Goal: Information Seeking & Learning: Find specific fact

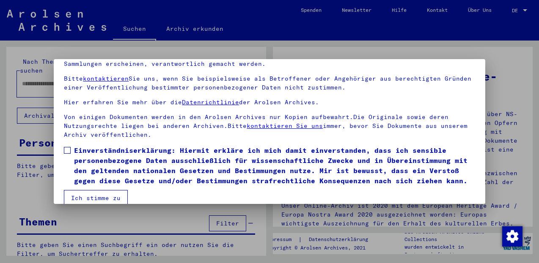
scroll to position [68, 0]
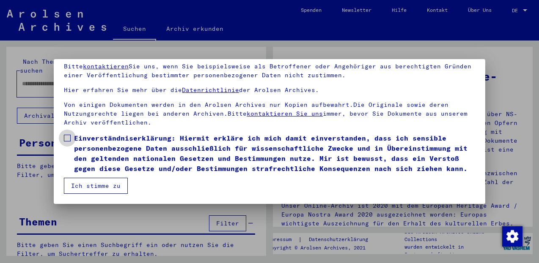
drag, startPoint x: 68, startPoint y: 126, endPoint x: 65, endPoint y: 130, distance: 5.8
click at [66, 135] on span at bounding box center [67, 138] width 7 height 7
click at [68, 135] on span at bounding box center [67, 138] width 7 height 7
click at [82, 184] on button "Ich stimme zu" at bounding box center [96, 186] width 64 height 16
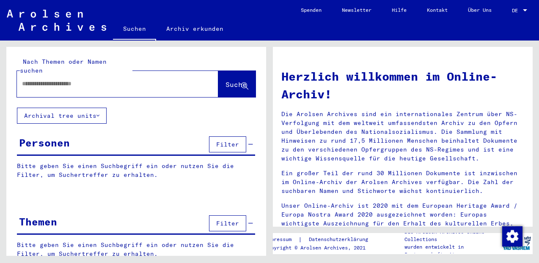
click at [22, 79] on input "text" at bounding box center [107, 83] width 171 height 9
type input "**********"
click at [225, 80] on span "Suche" at bounding box center [235, 84] width 21 height 8
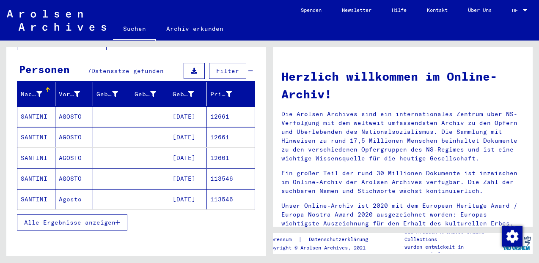
scroll to position [75, 0]
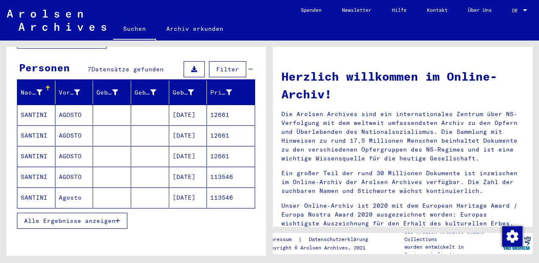
click at [31, 107] on mat-cell "SANTINI" at bounding box center [36, 115] width 38 height 20
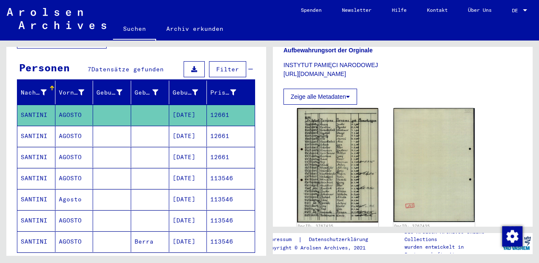
scroll to position [227, 0]
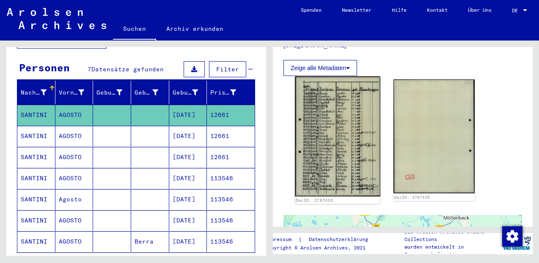
click at [319, 101] on img at bounding box center [337, 137] width 85 height 121
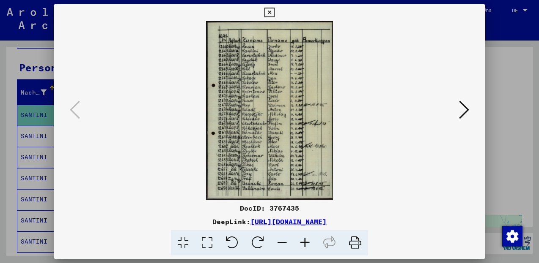
click at [307, 244] on icon at bounding box center [304, 243] width 23 height 26
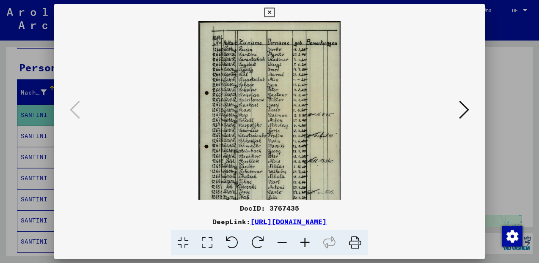
click at [306, 244] on icon at bounding box center [304, 243] width 23 height 26
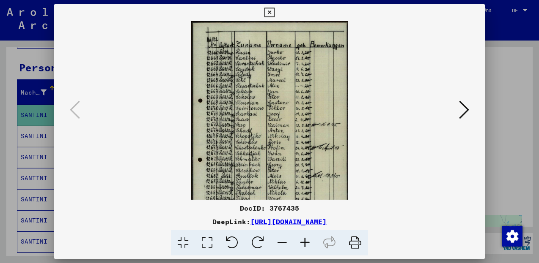
click at [306, 243] on icon at bounding box center [304, 243] width 23 height 26
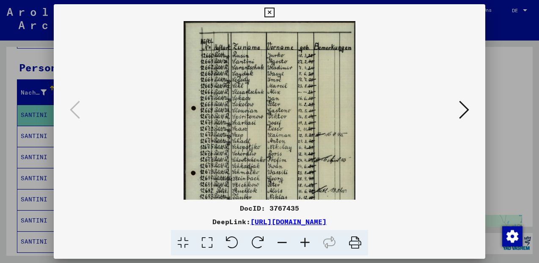
click at [307, 242] on icon at bounding box center [304, 243] width 23 height 26
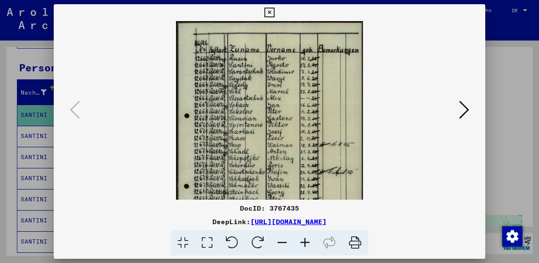
click at [307, 242] on icon at bounding box center [304, 243] width 23 height 26
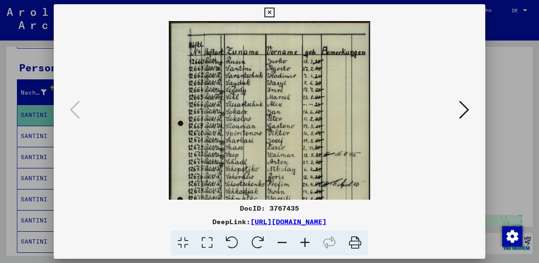
click at [307, 242] on icon at bounding box center [304, 243] width 23 height 26
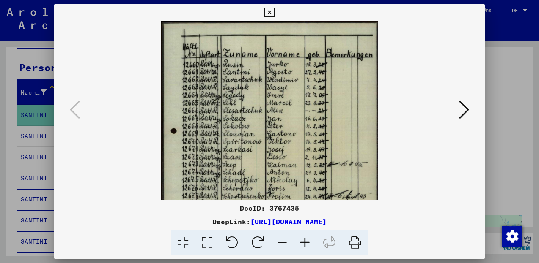
click at [307, 242] on icon at bounding box center [304, 243] width 23 height 26
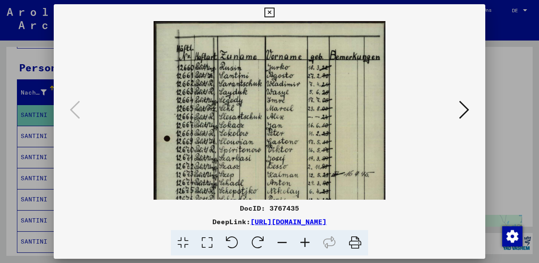
click at [307, 242] on icon at bounding box center [304, 243] width 23 height 26
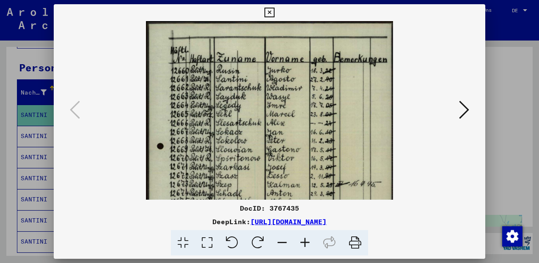
click at [274, 10] on icon at bounding box center [269, 13] width 10 height 10
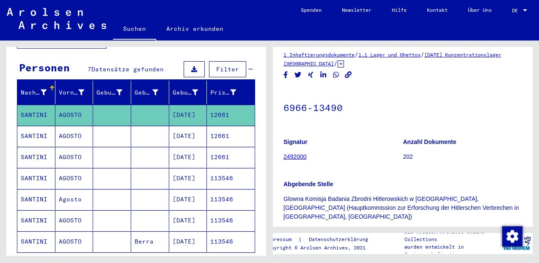
scroll to position [3, 0]
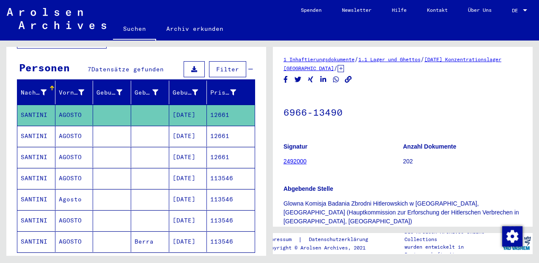
click at [38, 127] on mat-cell "SANTINI" at bounding box center [36, 136] width 38 height 21
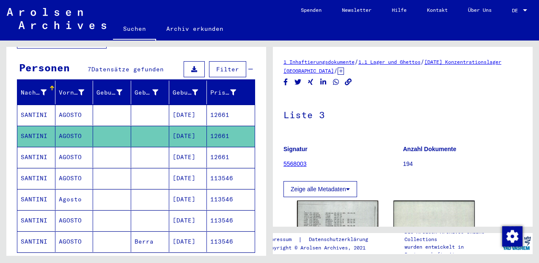
click at [39, 130] on mat-cell "SANTINI" at bounding box center [36, 136] width 38 height 21
click at [37, 129] on mat-cell "SANTINI" at bounding box center [36, 136] width 38 height 21
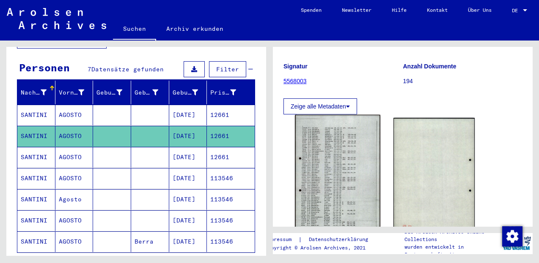
scroll to position [91, 0]
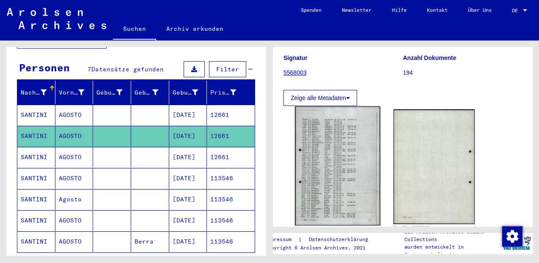
drag, startPoint x: 339, startPoint y: 159, endPoint x: 337, endPoint y: 163, distance: 4.7
click at [337, 163] on img at bounding box center [337, 166] width 85 height 119
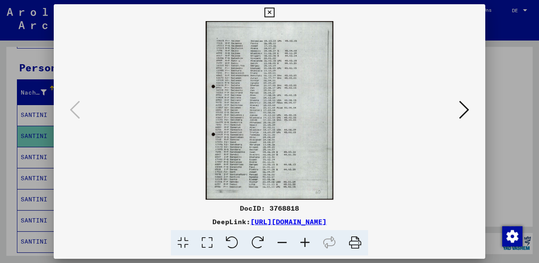
click at [306, 244] on icon at bounding box center [304, 243] width 23 height 26
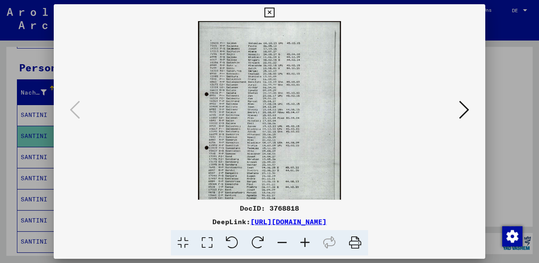
click at [306, 244] on icon at bounding box center [304, 243] width 23 height 26
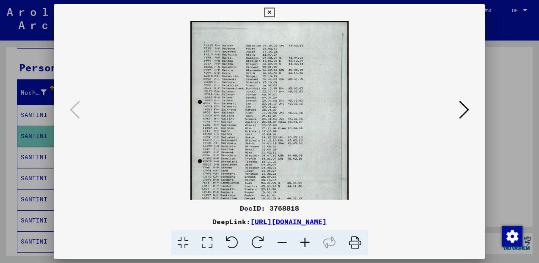
click at [305, 244] on icon at bounding box center [304, 243] width 23 height 26
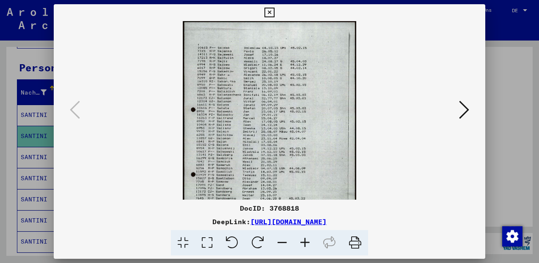
click at [305, 245] on icon at bounding box center [304, 243] width 23 height 26
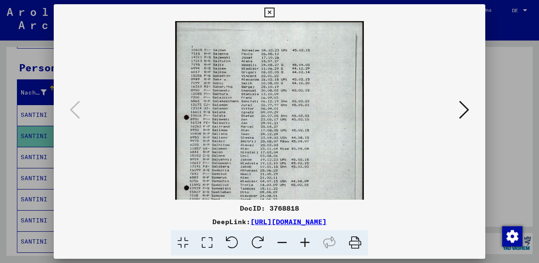
click at [304, 245] on icon at bounding box center [304, 243] width 23 height 26
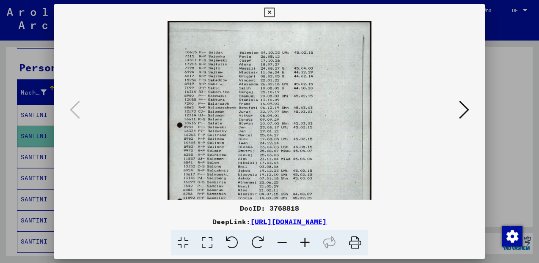
click at [303, 245] on icon at bounding box center [304, 243] width 23 height 26
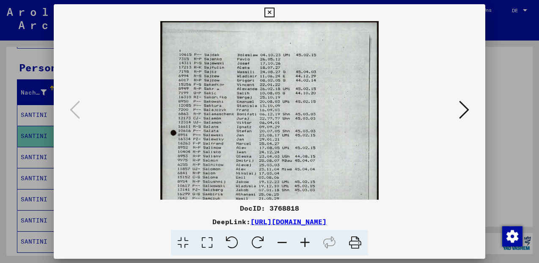
click at [302, 245] on icon at bounding box center [304, 243] width 23 height 26
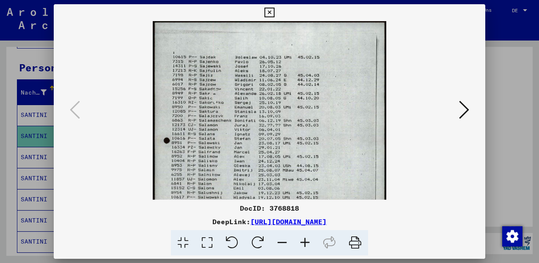
click at [302, 246] on icon at bounding box center [304, 243] width 23 height 26
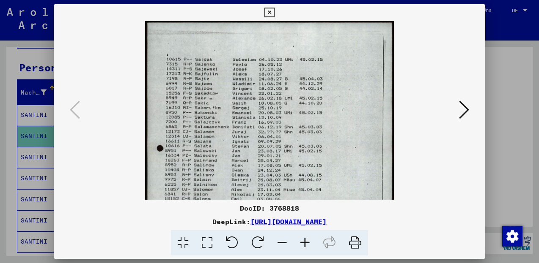
click at [302, 246] on icon at bounding box center [304, 243] width 23 height 26
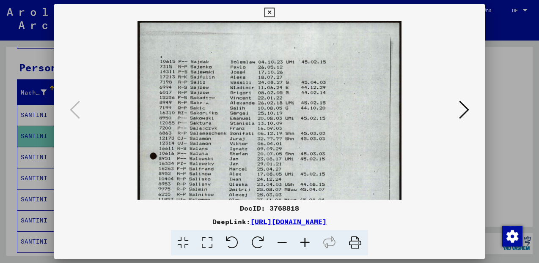
click at [302, 246] on icon at bounding box center [304, 243] width 23 height 26
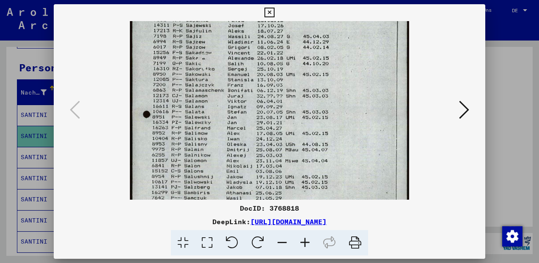
drag, startPoint x: 207, startPoint y: 169, endPoint x: 220, endPoint y: 119, distance: 51.2
click at [220, 119] on img at bounding box center [269, 167] width 279 height 390
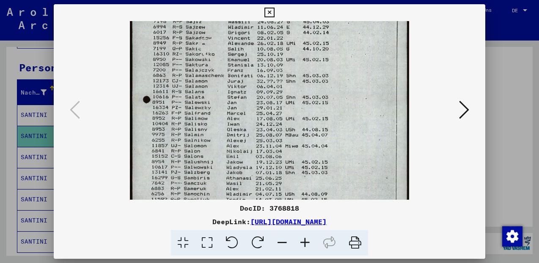
drag, startPoint x: 213, startPoint y: 143, endPoint x: 217, endPoint y: 128, distance: 15.5
click at [217, 128] on img at bounding box center [269, 152] width 279 height 390
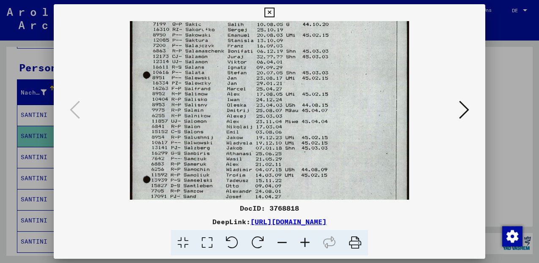
drag, startPoint x: 217, startPoint y: 133, endPoint x: 214, endPoint y: 138, distance: 6.2
click at [217, 132] on img at bounding box center [269, 127] width 279 height 390
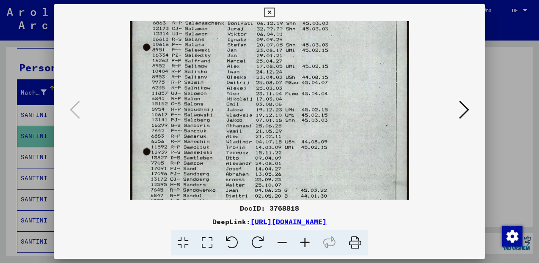
drag, startPoint x: 206, startPoint y: 166, endPoint x: 212, endPoint y: 134, distance: 32.2
click at [212, 134] on img at bounding box center [269, 99] width 279 height 390
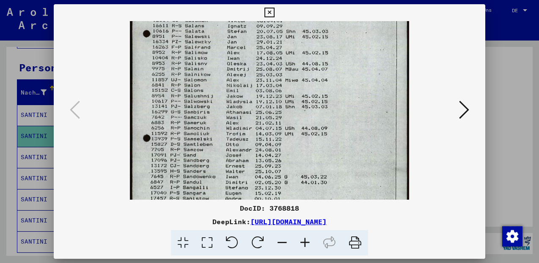
drag, startPoint x: 218, startPoint y: 153, endPoint x: 226, endPoint y: 125, distance: 29.6
click at [226, 126] on img at bounding box center [269, 86] width 279 height 390
click at [226, 125] on img at bounding box center [269, 86] width 279 height 390
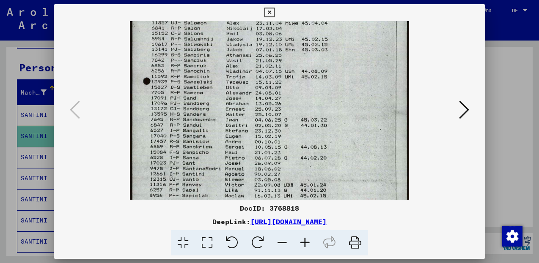
drag, startPoint x: 212, startPoint y: 162, endPoint x: 224, endPoint y: 131, distance: 33.1
click at [224, 126] on img at bounding box center [269, 29] width 279 height 390
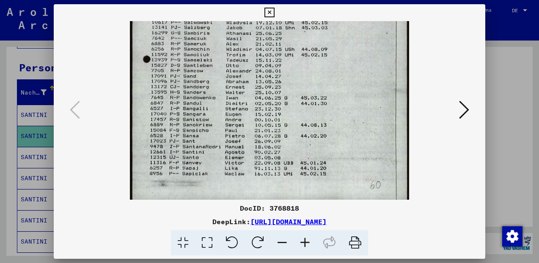
drag, startPoint x: 216, startPoint y: 153, endPoint x: 226, endPoint y: 125, distance: 29.6
click at [226, 125] on img at bounding box center [269, 7] width 279 height 390
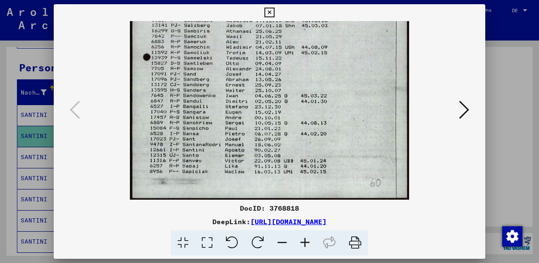
click at [274, 9] on icon at bounding box center [269, 13] width 10 height 10
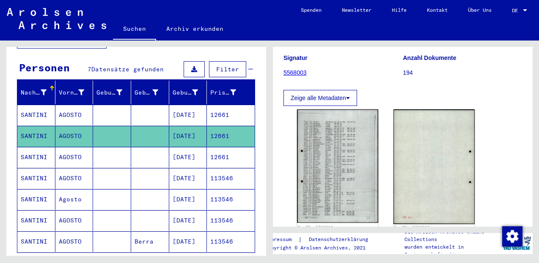
scroll to position [0, 0]
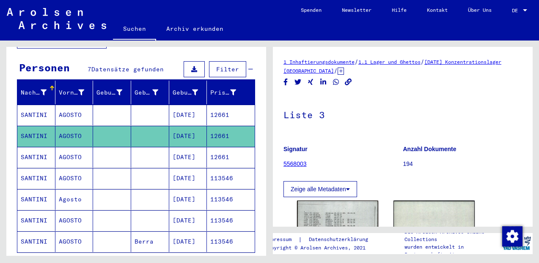
click at [35, 152] on mat-cell "SANTINI" at bounding box center [36, 157] width 38 height 21
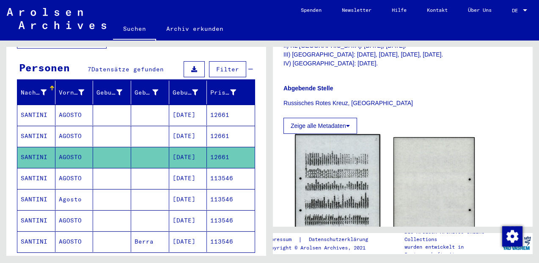
click at [329, 152] on img at bounding box center [337, 194] width 85 height 120
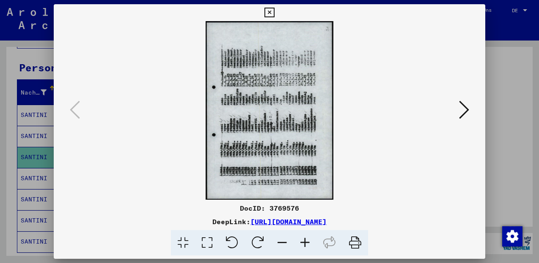
scroll to position [261, 0]
click at [262, 239] on icon at bounding box center [258, 243] width 26 height 26
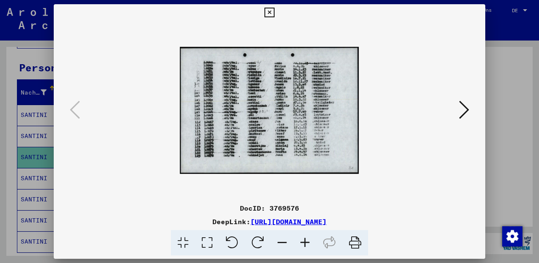
click at [306, 244] on icon at bounding box center [304, 243] width 23 height 26
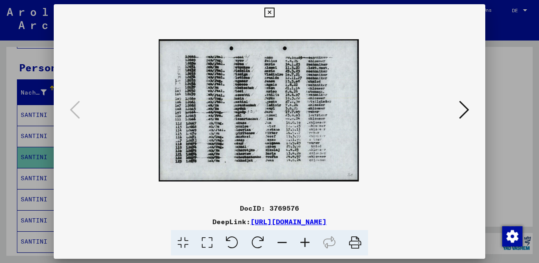
click at [306, 244] on icon at bounding box center [304, 243] width 23 height 26
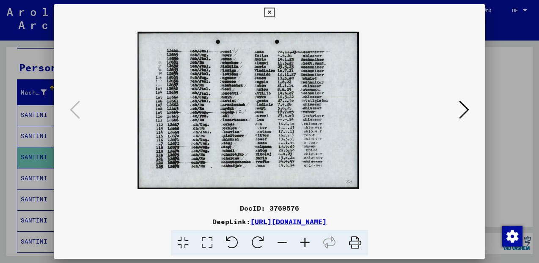
click at [305, 244] on icon at bounding box center [304, 243] width 23 height 26
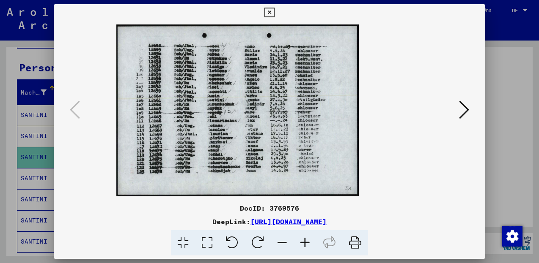
click at [304, 244] on icon at bounding box center [304, 243] width 23 height 26
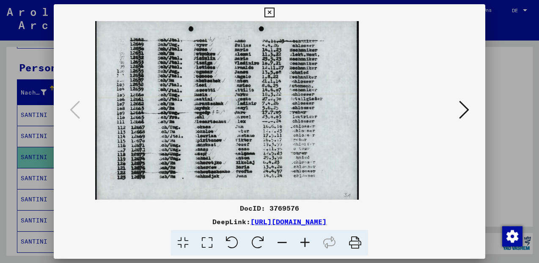
click at [303, 245] on icon at bounding box center [304, 243] width 23 height 26
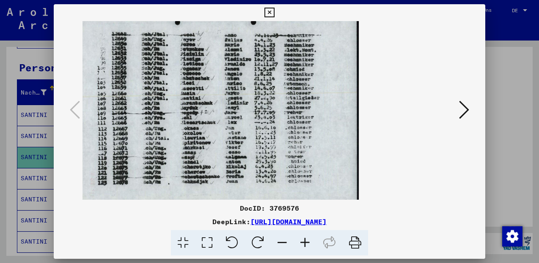
click at [302, 245] on icon at bounding box center [304, 243] width 23 height 26
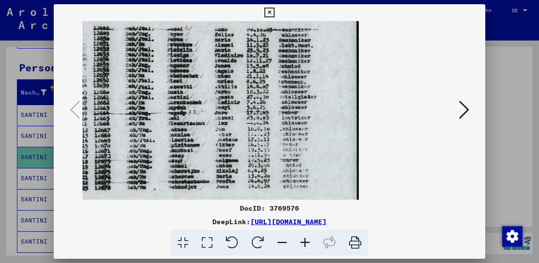
scroll to position [0, 0]
drag, startPoint x: 329, startPoint y: 102, endPoint x: 342, endPoint y: 102, distance: 12.3
click at [342, 102] on img at bounding box center [206, 110] width 306 height 218
click at [274, 11] on icon at bounding box center [269, 13] width 10 height 10
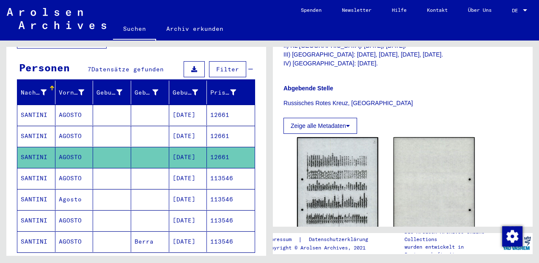
click at [38, 170] on mat-cell "SANTINI" at bounding box center [36, 178] width 38 height 21
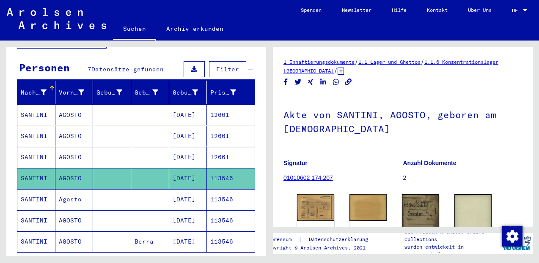
click at [66, 149] on mat-cell "AGOSTO" at bounding box center [74, 157] width 38 height 21
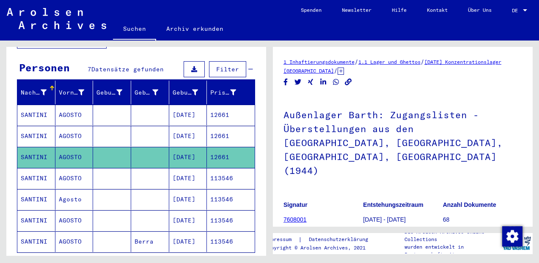
click at [34, 169] on mat-cell "SANTINI" at bounding box center [36, 178] width 38 height 21
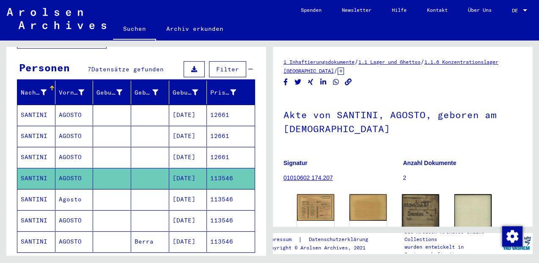
click at [149, 147] on mat-cell at bounding box center [150, 157] width 38 height 21
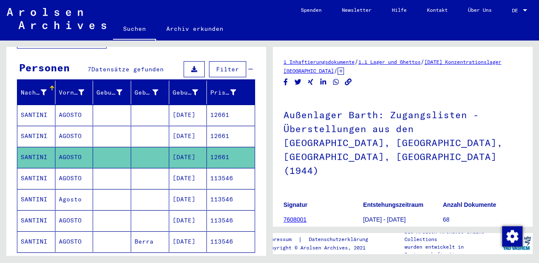
click at [41, 169] on mat-cell "SANTINI" at bounding box center [36, 178] width 38 height 21
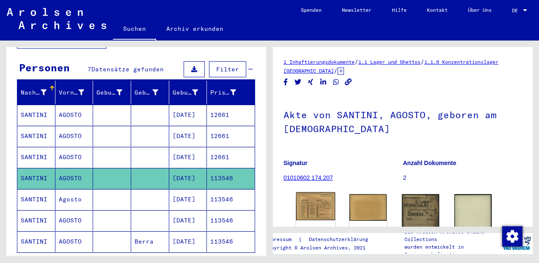
click at [318, 209] on img at bounding box center [315, 207] width 39 height 28
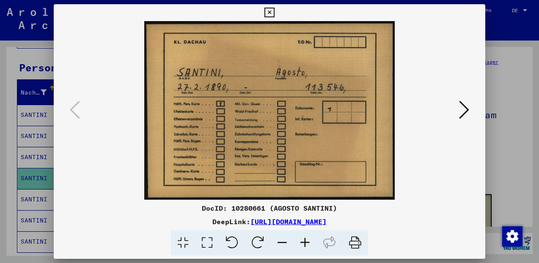
click at [462, 110] on icon at bounding box center [464, 110] width 10 height 20
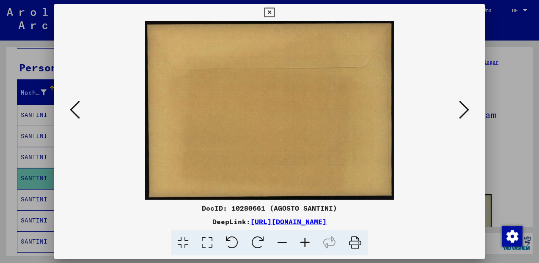
click at [456, 111] on img at bounding box center [268, 110] width 373 height 179
click at [464, 111] on icon at bounding box center [464, 110] width 10 height 20
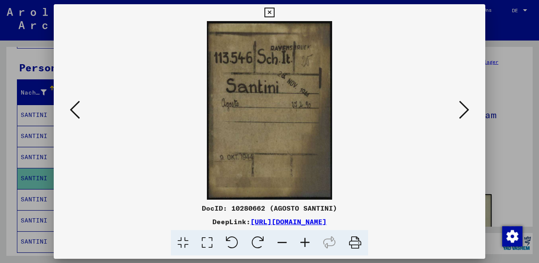
click at [304, 243] on icon at bounding box center [304, 243] width 23 height 26
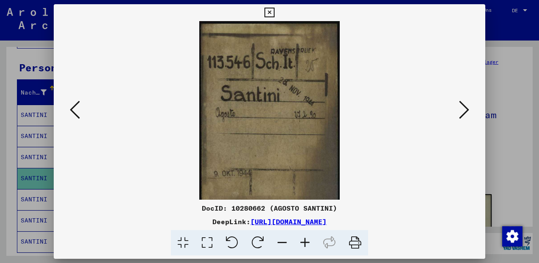
click at [304, 243] on icon at bounding box center [304, 243] width 23 height 26
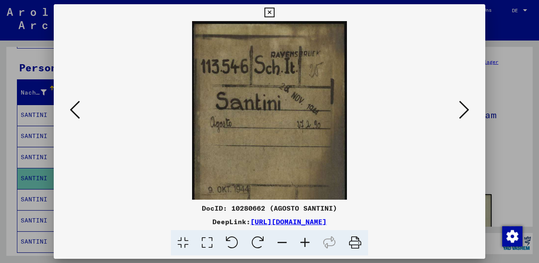
click at [304, 243] on icon at bounding box center [304, 243] width 23 height 26
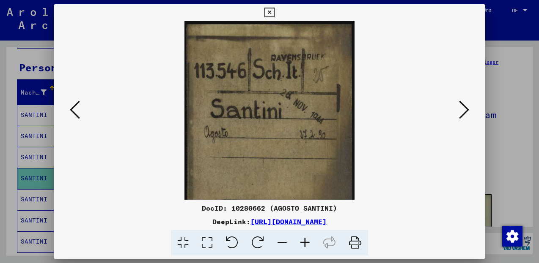
click at [304, 243] on icon at bounding box center [304, 243] width 23 height 26
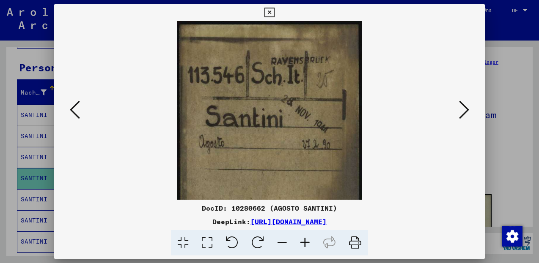
click at [304, 243] on icon at bounding box center [304, 243] width 23 height 26
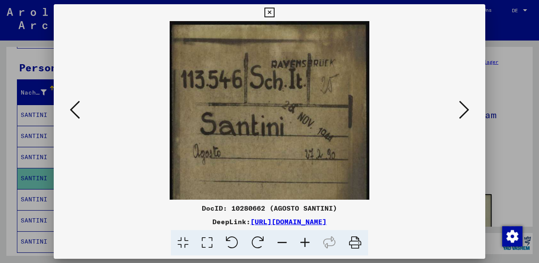
click at [304, 243] on icon at bounding box center [304, 243] width 23 height 26
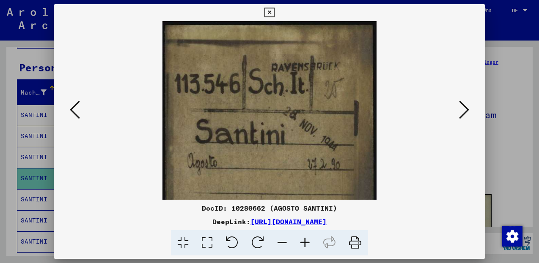
click at [304, 243] on icon at bounding box center [304, 243] width 23 height 26
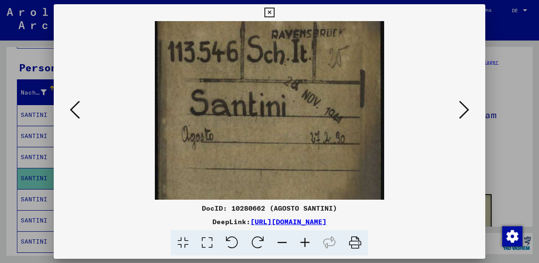
drag, startPoint x: 280, startPoint y: 140, endPoint x: 290, endPoint y: 82, distance: 58.4
click at [288, 90] on img at bounding box center [269, 148] width 229 height 327
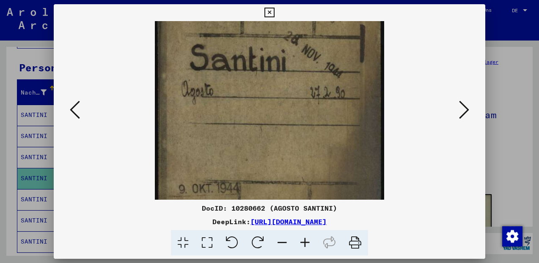
drag, startPoint x: 279, startPoint y: 145, endPoint x: 288, endPoint y: 89, distance: 56.5
click at [288, 94] on img at bounding box center [269, 103] width 229 height 327
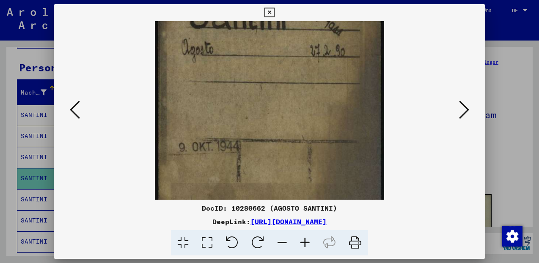
drag, startPoint x: 264, startPoint y: 138, endPoint x: 276, endPoint y: 84, distance: 55.4
click at [274, 92] on img at bounding box center [269, 61] width 229 height 327
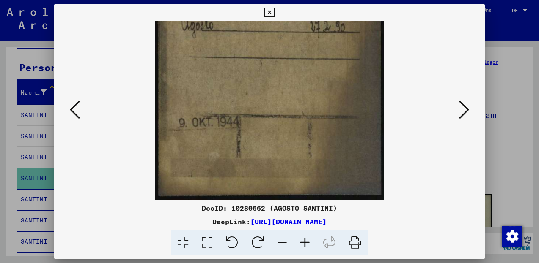
click at [274, 11] on icon at bounding box center [269, 13] width 10 height 10
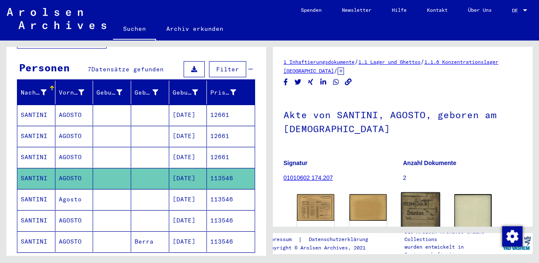
click at [414, 208] on img at bounding box center [420, 221] width 39 height 56
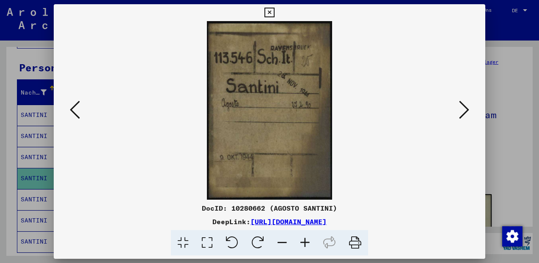
click at [274, 12] on icon at bounding box center [269, 13] width 10 height 10
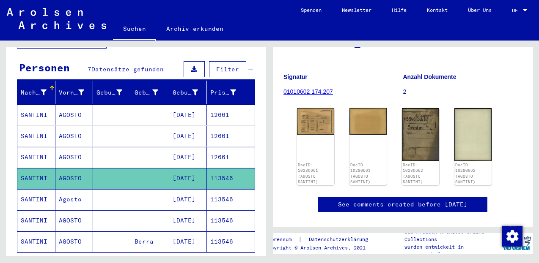
scroll to position [100, 0]
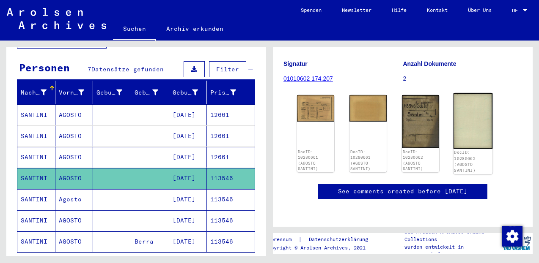
click at [475, 136] on img at bounding box center [472, 121] width 39 height 56
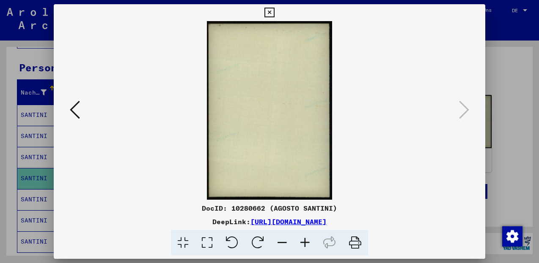
click at [274, 10] on icon at bounding box center [269, 13] width 10 height 10
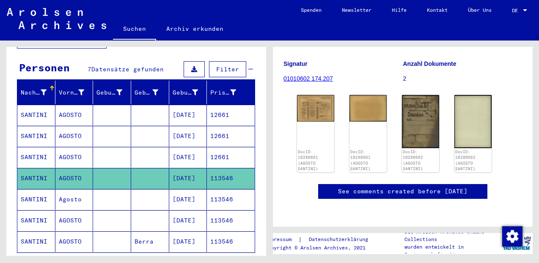
click at [40, 191] on mat-cell "SANTINI" at bounding box center [36, 199] width 38 height 21
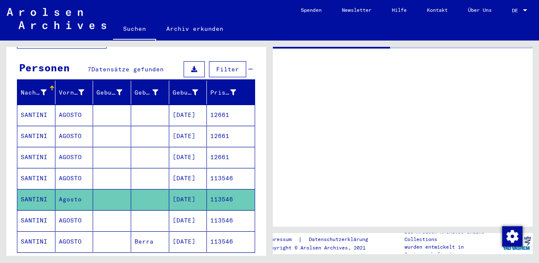
click at [40, 191] on mat-cell "SANTINI" at bounding box center [36, 199] width 38 height 21
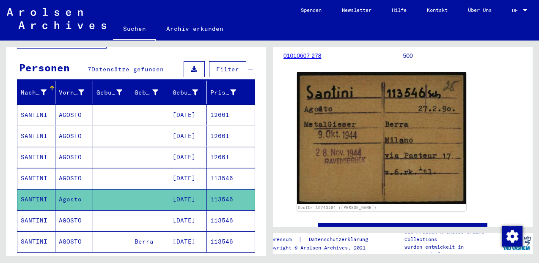
scroll to position [113, 0]
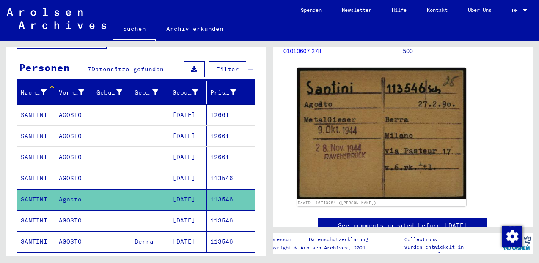
click at [79, 215] on mat-cell "AGOSTO" at bounding box center [74, 221] width 38 height 21
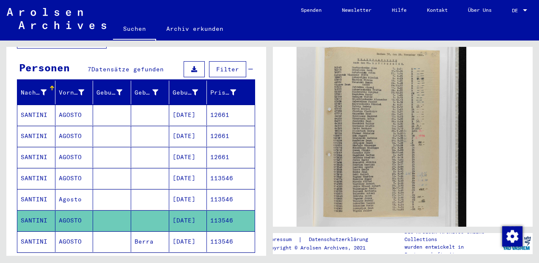
scroll to position [212, 0]
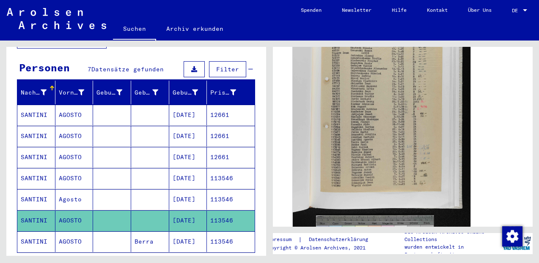
click at [366, 114] on img at bounding box center [382, 129] width 178 height 267
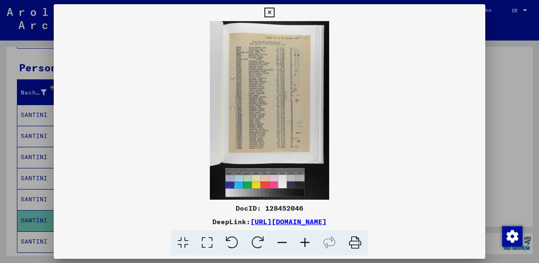
scroll to position [212, 0]
click at [304, 243] on icon at bounding box center [304, 243] width 23 height 26
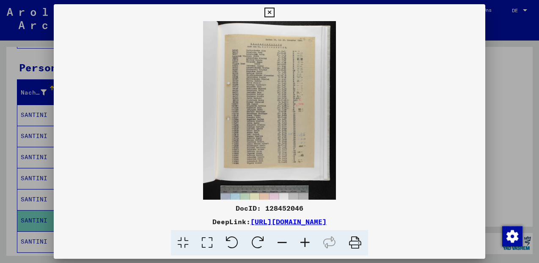
click at [304, 243] on icon at bounding box center [304, 243] width 23 height 26
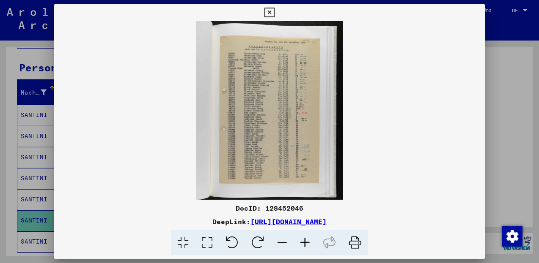
click at [304, 242] on icon at bounding box center [304, 243] width 23 height 26
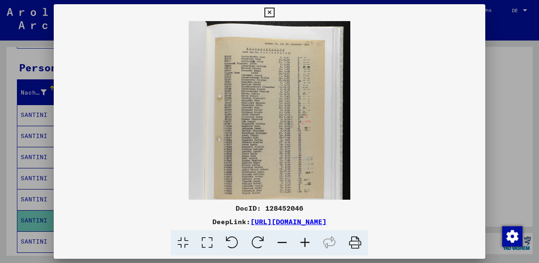
click at [304, 241] on icon at bounding box center [304, 243] width 23 height 26
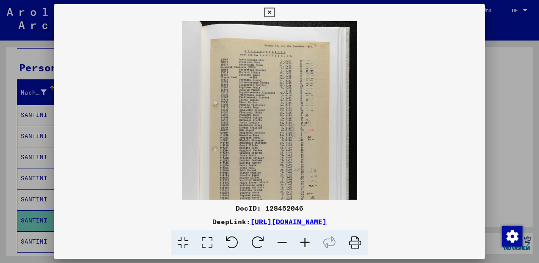
click at [304, 241] on icon at bounding box center [304, 243] width 23 height 26
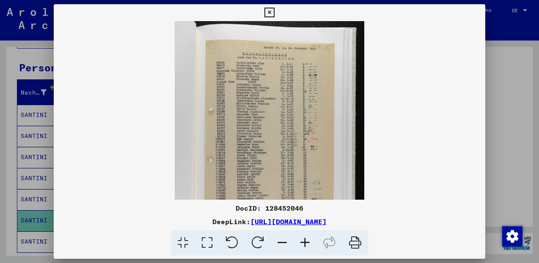
click at [304, 241] on icon at bounding box center [304, 243] width 23 height 26
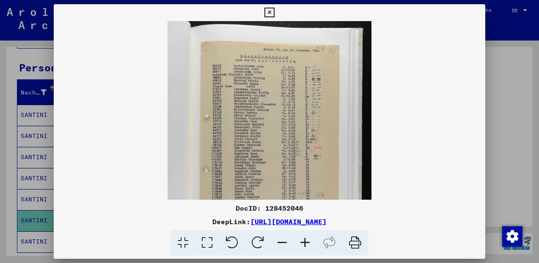
click at [304, 241] on icon at bounding box center [304, 243] width 23 height 26
click at [302, 241] on icon at bounding box center [304, 243] width 23 height 26
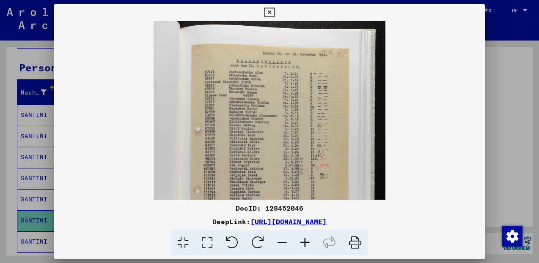
click at [302, 241] on icon at bounding box center [304, 243] width 23 height 26
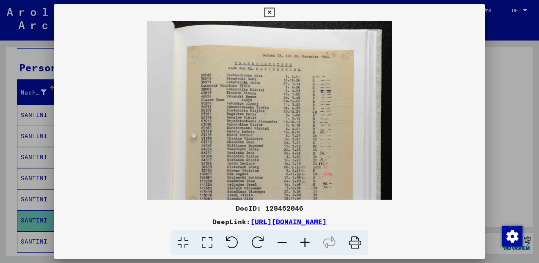
click at [302, 241] on icon at bounding box center [304, 243] width 23 height 26
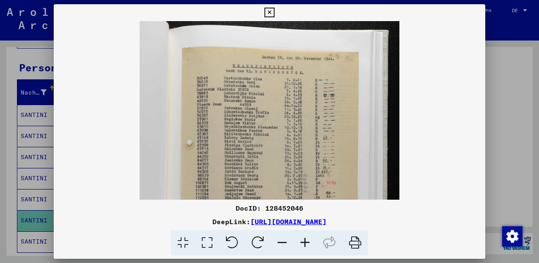
click at [301, 240] on icon at bounding box center [304, 243] width 23 height 26
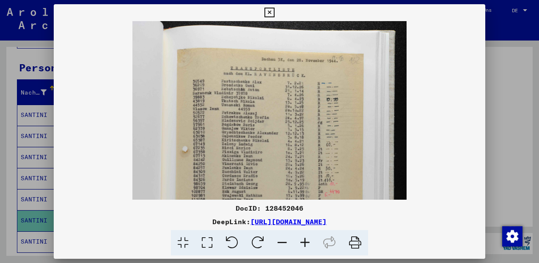
click at [299, 239] on icon at bounding box center [304, 243] width 23 height 26
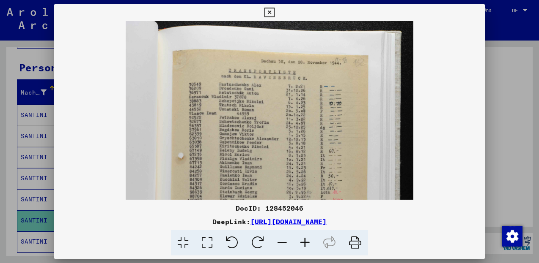
click at [298, 239] on icon at bounding box center [304, 243] width 23 height 26
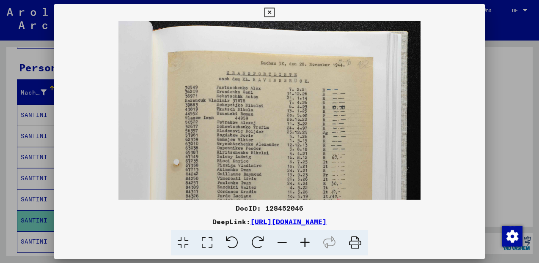
click at [298, 239] on icon at bounding box center [304, 243] width 23 height 26
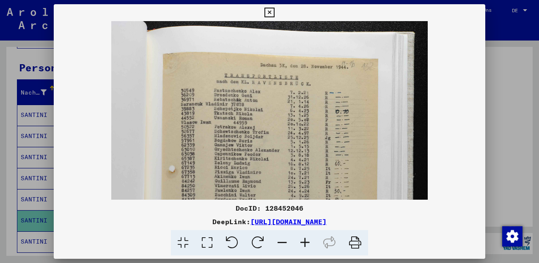
click at [297, 239] on icon at bounding box center [304, 243] width 23 height 26
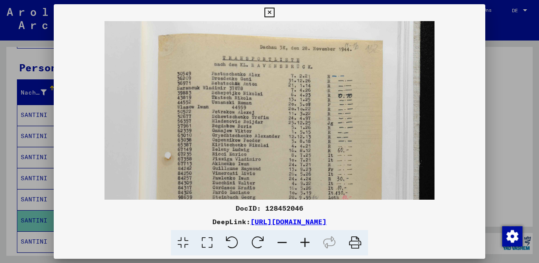
drag, startPoint x: 257, startPoint y: 131, endPoint x: 265, endPoint y: 111, distance: 21.6
click at [265, 111] on img at bounding box center [269, 249] width 330 height 496
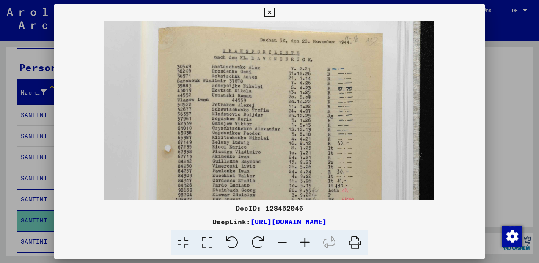
drag, startPoint x: 257, startPoint y: 124, endPoint x: 259, endPoint y: 117, distance: 7.6
click at [259, 117] on img at bounding box center [269, 242] width 330 height 496
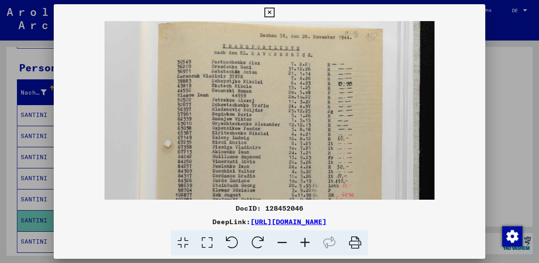
drag, startPoint x: 255, startPoint y: 123, endPoint x: 257, endPoint y: 118, distance: 4.9
click at [257, 118] on img at bounding box center [269, 237] width 330 height 496
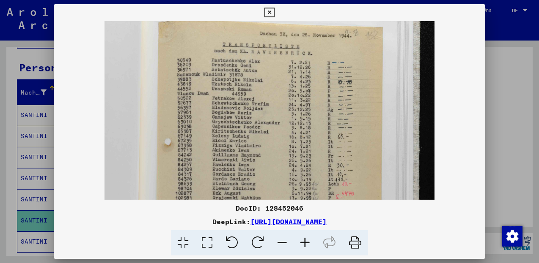
click at [252, 123] on img at bounding box center [269, 236] width 330 height 496
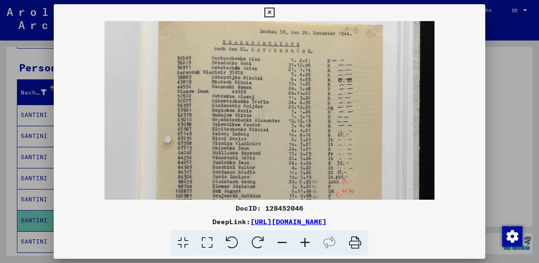
click at [250, 126] on img at bounding box center [269, 234] width 330 height 496
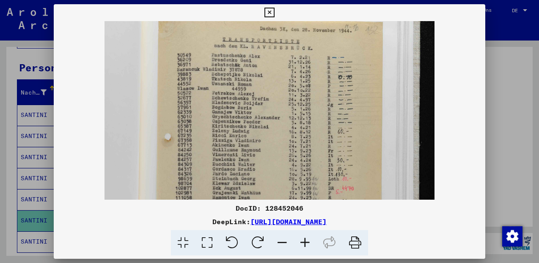
click at [247, 132] on img at bounding box center [269, 231] width 330 height 496
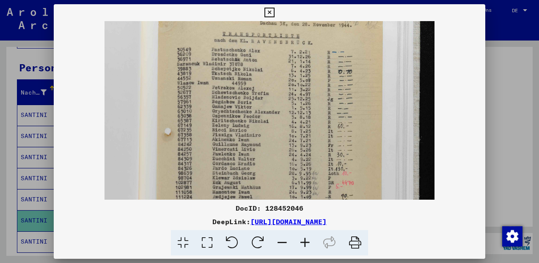
drag, startPoint x: 247, startPoint y: 134, endPoint x: 249, endPoint y: 129, distance: 5.3
click at [249, 129] on img at bounding box center [269, 225] width 330 height 496
click at [247, 133] on img at bounding box center [269, 223] width 330 height 496
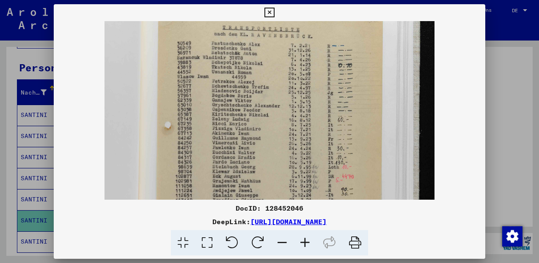
drag, startPoint x: 247, startPoint y: 137, endPoint x: 247, endPoint y: 132, distance: 4.7
click at [247, 132] on img at bounding box center [269, 219] width 330 height 496
click at [243, 139] on img at bounding box center [269, 217] width 330 height 496
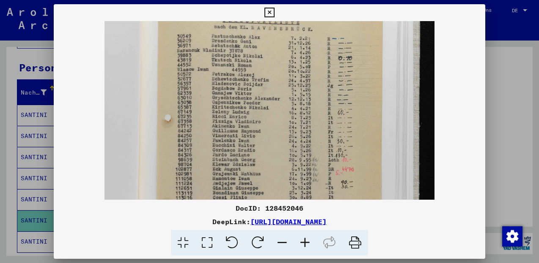
drag, startPoint x: 240, startPoint y: 145, endPoint x: 243, endPoint y: 140, distance: 5.3
click at [243, 140] on img at bounding box center [269, 212] width 330 height 496
click at [243, 142] on img at bounding box center [269, 211] width 330 height 496
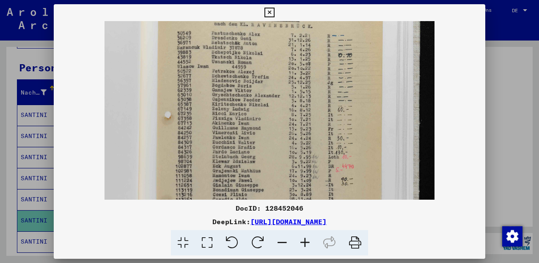
click at [241, 148] on img at bounding box center [269, 209] width 330 height 496
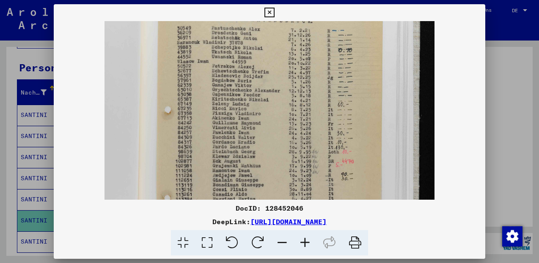
drag, startPoint x: 238, startPoint y: 155, endPoint x: 241, endPoint y: 150, distance: 5.5
click at [241, 150] on img at bounding box center [269, 204] width 330 height 496
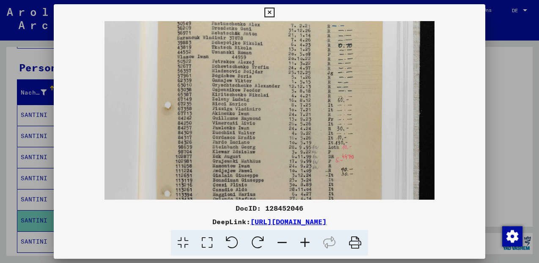
drag, startPoint x: 241, startPoint y: 154, endPoint x: 244, endPoint y: 150, distance: 5.3
click at [244, 150] on img at bounding box center [269, 199] width 330 height 496
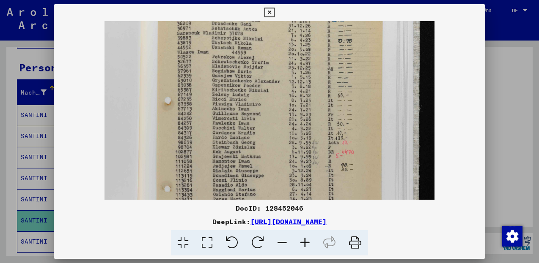
drag, startPoint x: 241, startPoint y: 157, endPoint x: 242, endPoint y: 152, distance: 4.9
click at [242, 152] on img at bounding box center [269, 194] width 330 height 496
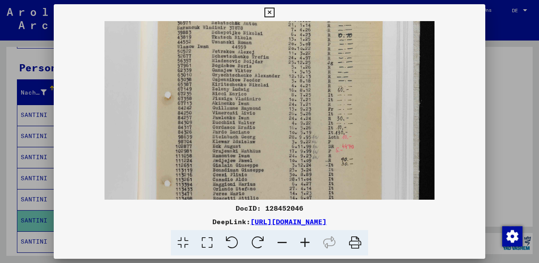
drag, startPoint x: 239, startPoint y: 157, endPoint x: 241, endPoint y: 152, distance: 5.8
click at [241, 152] on img at bounding box center [269, 189] width 330 height 496
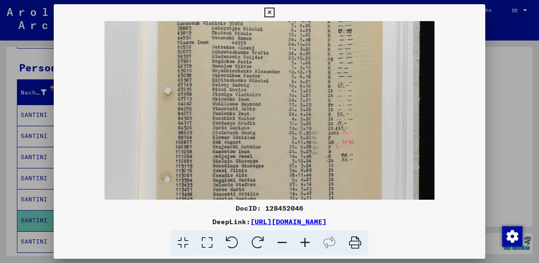
drag, startPoint x: 238, startPoint y: 159, endPoint x: 239, endPoint y: 154, distance: 5.1
click at [239, 154] on img at bounding box center [269, 185] width 330 height 496
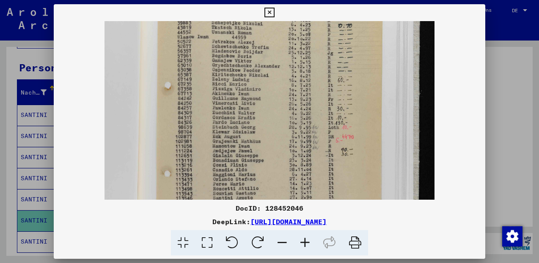
drag, startPoint x: 238, startPoint y: 162, endPoint x: 241, endPoint y: 156, distance: 6.8
click at [241, 155] on img at bounding box center [269, 179] width 330 height 496
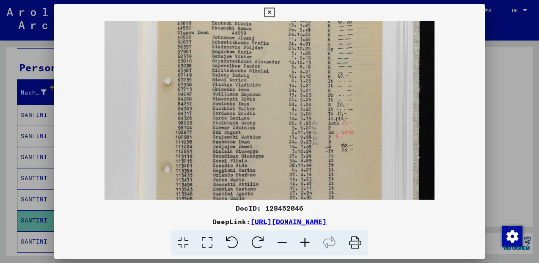
drag, startPoint x: 239, startPoint y: 162, endPoint x: 242, endPoint y: 157, distance: 5.5
click at [242, 157] on img at bounding box center [269, 175] width 330 height 496
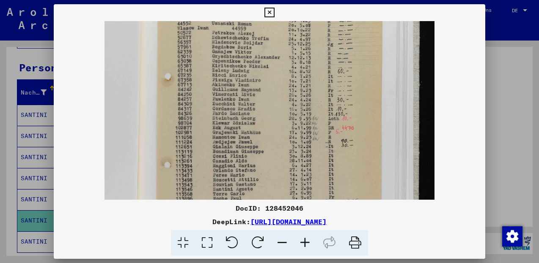
drag, startPoint x: 239, startPoint y: 164, endPoint x: 241, endPoint y: 159, distance: 4.9
click at [240, 160] on img at bounding box center [269, 170] width 330 height 496
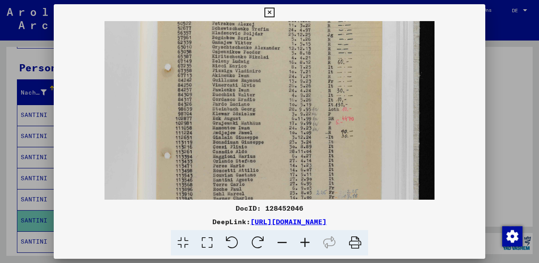
drag, startPoint x: 243, startPoint y: 162, endPoint x: 246, endPoint y: 155, distance: 8.3
click at [246, 155] on img at bounding box center [269, 161] width 330 height 496
click at [247, 156] on img at bounding box center [269, 158] width 330 height 496
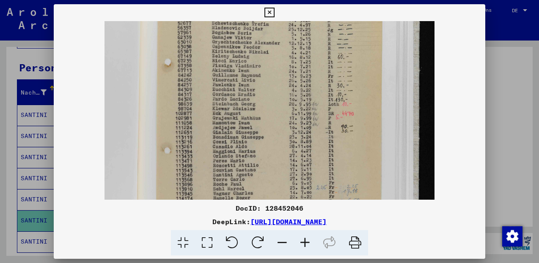
click at [245, 160] on img at bounding box center [269, 156] width 330 height 496
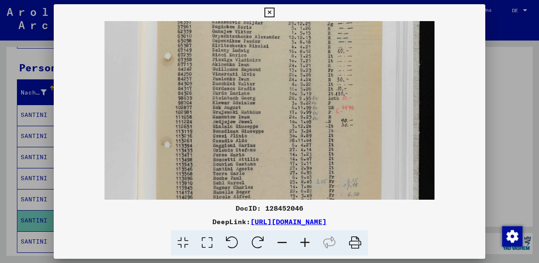
drag, startPoint x: 245, startPoint y: 164, endPoint x: 248, endPoint y: 159, distance: 6.8
click at [248, 159] on img at bounding box center [269, 150] width 330 height 496
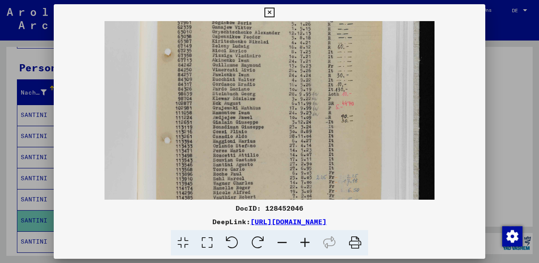
drag, startPoint x: 247, startPoint y: 163, endPoint x: 249, endPoint y: 159, distance: 4.9
click at [249, 159] on img at bounding box center [269, 146] width 330 height 496
click at [274, 13] on icon at bounding box center [269, 13] width 10 height 10
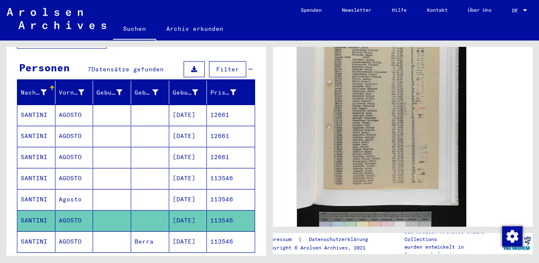
click at [42, 238] on icon at bounding box center [35, 230] width 21 height 34
click at [41, 238] on icon at bounding box center [35, 230] width 21 height 34
click at [41, 230] on icon at bounding box center [35, 230] width 21 height 34
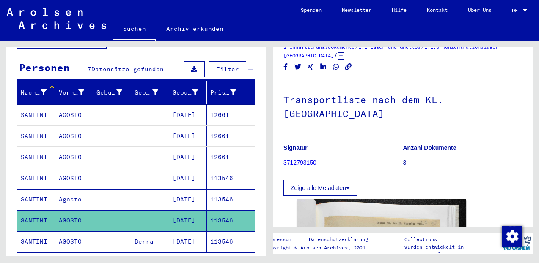
scroll to position [0, 0]
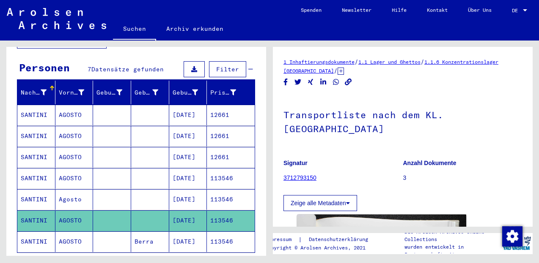
drag, startPoint x: 267, startPoint y: 143, endPoint x: 275, endPoint y: 185, distance: 42.1
click at [269, 185] on mat-grid-tile "**********" at bounding box center [134, 149] width 269 height 216
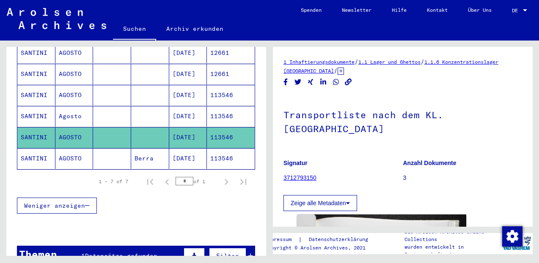
scroll to position [160, 0]
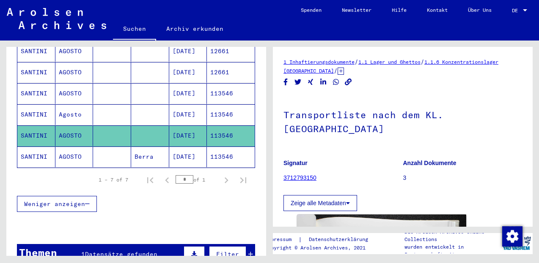
click at [36, 150] on mat-cell "SANTINI" at bounding box center [36, 157] width 38 height 21
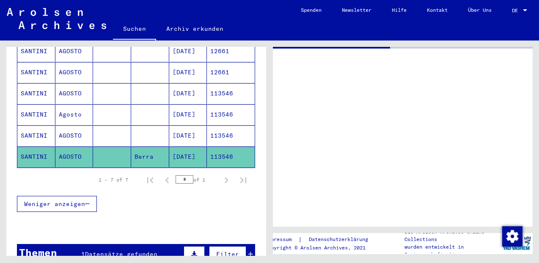
click at [36, 150] on mat-cell "SANTINI" at bounding box center [36, 157] width 38 height 21
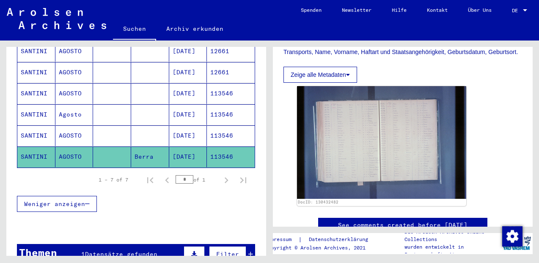
scroll to position [200, 0]
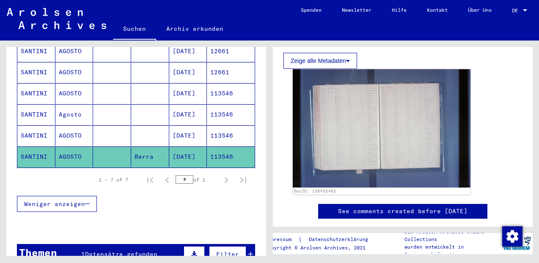
click at [364, 139] on img at bounding box center [382, 128] width 178 height 118
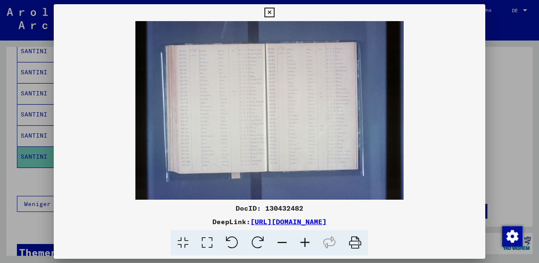
click at [307, 244] on icon at bounding box center [304, 243] width 23 height 26
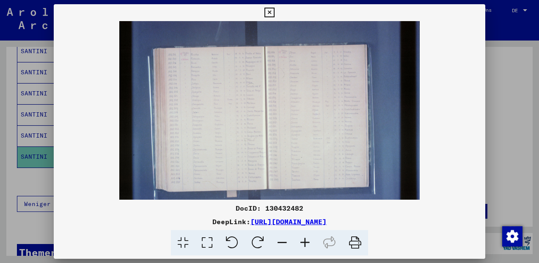
click at [307, 244] on icon at bounding box center [304, 243] width 23 height 26
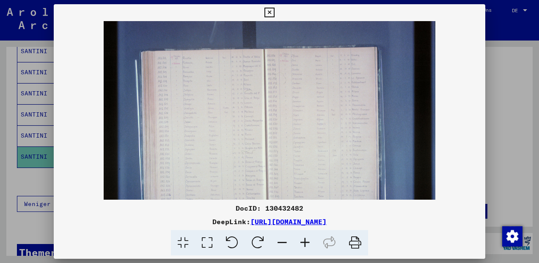
click at [307, 245] on icon at bounding box center [304, 243] width 23 height 26
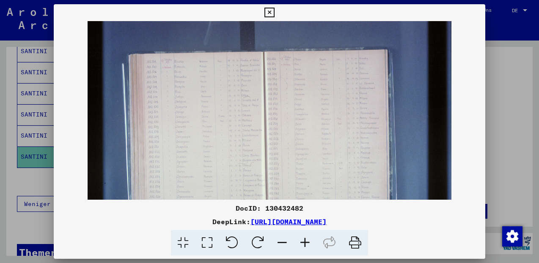
click at [307, 245] on icon at bounding box center [304, 243] width 23 height 26
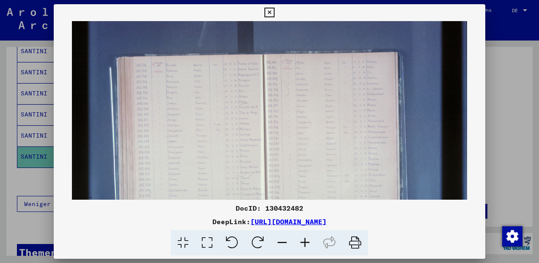
click at [307, 245] on icon at bounding box center [304, 243] width 23 height 26
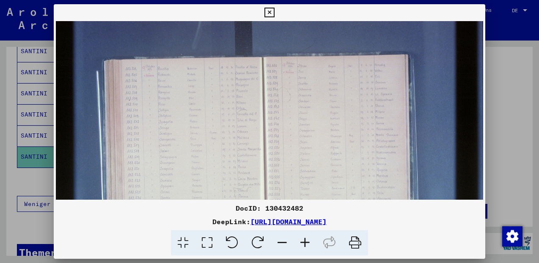
click at [307, 245] on icon at bounding box center [304, 243] width 23 height 26
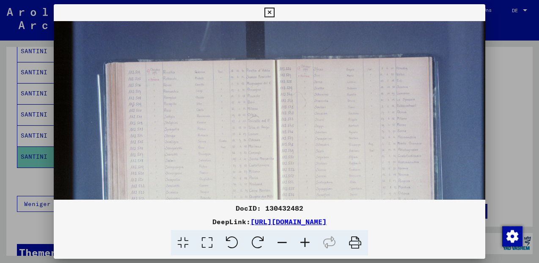
click at [307, 245] on icon at bounding box center [304, 243] width 23 height 26
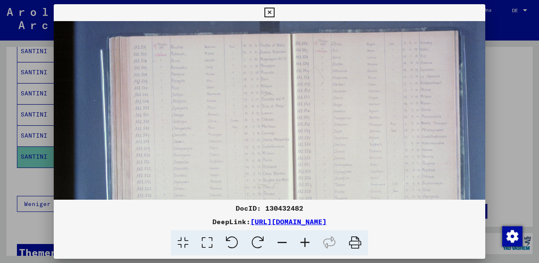
drag, startPoint x: 207, startPoint y: 155, endPoint x: 214, endPoint y: 116, distance: 39.1
click at [214, 116] on img at bounding box center [299, 155] width 490 height 327
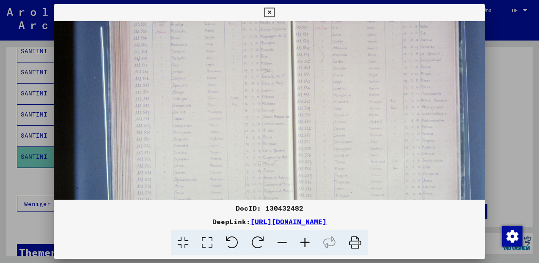
drag, startPoint x: 204, startPoint y: 151, endPoint x: 208, endPoint y: 129, distance: 22.3
click at [209, 127] on img at bounding box center [299, 133] width 490 height 327
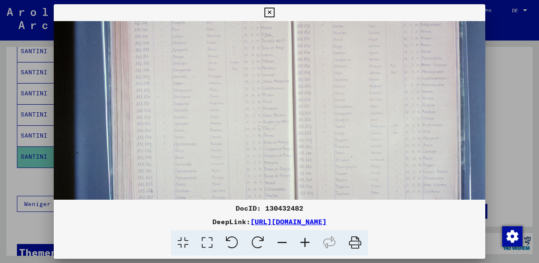
drag, startPoint x: 202, startPoint y: 167, endPoint x: 213, endPoint y: 137, distance: 31.8
click at [212, 137] on img at bounding box center [299, 97] width 490 height 327
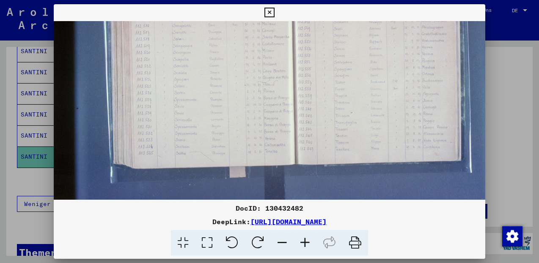
drag, startPoint x: 204, startPoint y: 167, endPoint x: 213, endPoint y: 132, distance: 36.5
click at [213, 132] on img at bounding box center [299, 53] width 490 height 327
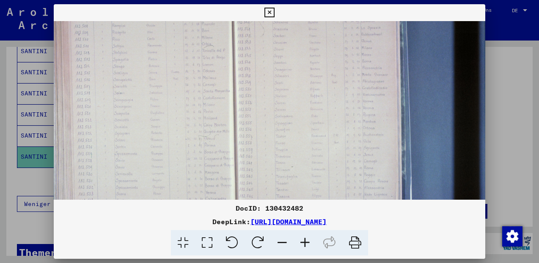
drag, startPoint x: 315, startPoint y: 126, endPoint x: 223, endPoint y: 155, distance: 96.4
click at [195, 180] on img at bounding box center [240, 107] width 490 height 327
drag, startPoint x: 249, startPoint y: 153, endPoint x: 220, endPoint y: 168, distance: 32.3
click at [220, 168] on img at bounding box center [240, 125] width 490 height 327
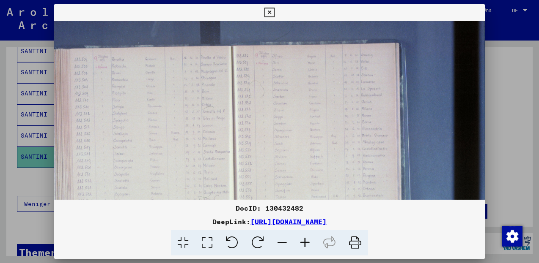
drag, startPoint x: 285, startPoint y: 127, endPoint x: 275, endPoint y: 150, distance: 24.8
click at [275, 169] on img at bounding box center [240, 168] width 490 height 327
click at [304, 243] on icon at bounding box center [304, 243] width 23 height 26
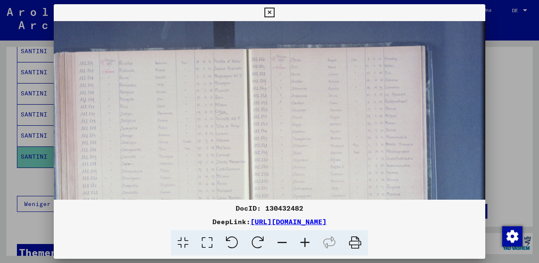
click at [304, 243] on icon at bounding box center [304, 243] width 23 height 26
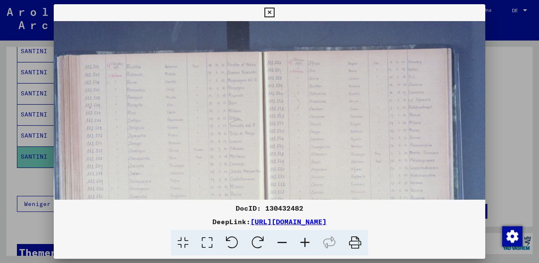
click at [304, 244] on icon at bounding box center [304, 243] width 23 height 26
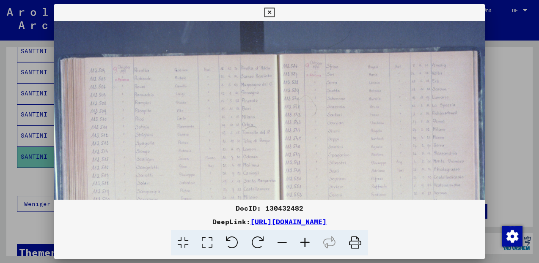
click at [304, 244] on icon at bounding box center [304, 243] width 23 height 26
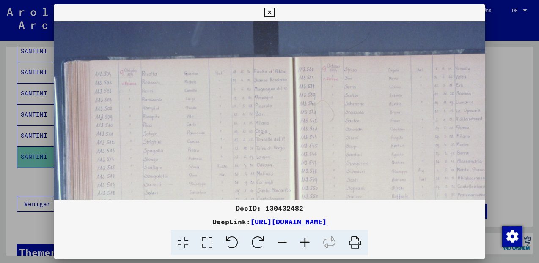
click at [304, 244] on icon at bounding box center [304, 243] width 23 height 26
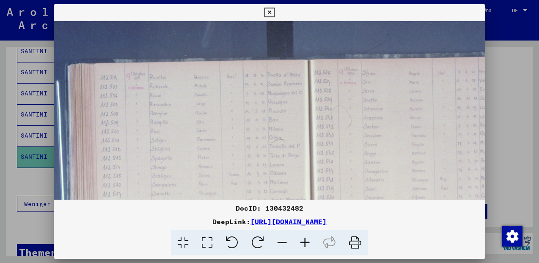
click at [304, 244] on icon at bounding box center [304, 243] width 23 height 26
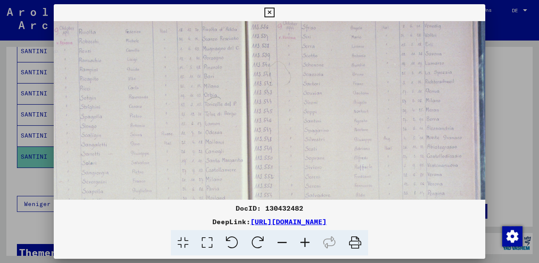
scroll to position [68, 148]
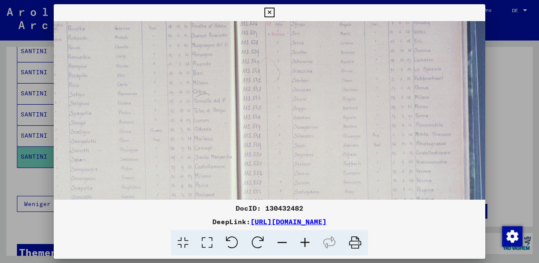
drag, startPoint x: 372, startPoint y: 164, endPoint x: 283, endPoint y: 112, distance: 103.5
click at [283, 112] on img at bounding box center [245, 180] width 681 height 454
click at [299, 118] on img at bounding box center [245, 180] width 681 height 454
click at [307, 244] on icon at bounding box center [304, 243] width 23 height 26
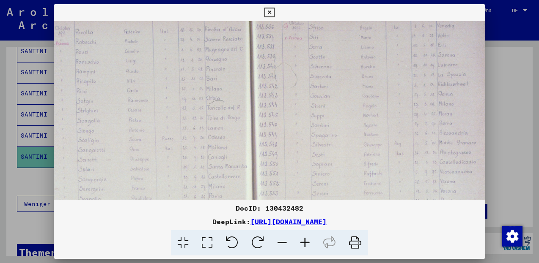
click at [307, 244] on icon at bounding box center [304, 243] width 23 height 26
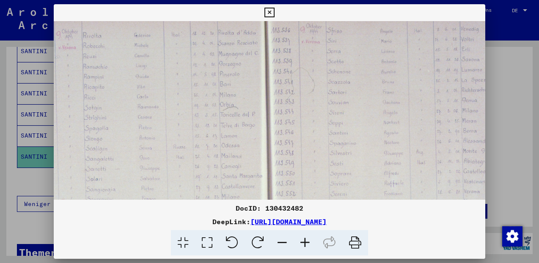
click at [307, 244] on icon at bounding box center [304, 243] width 23 height 26
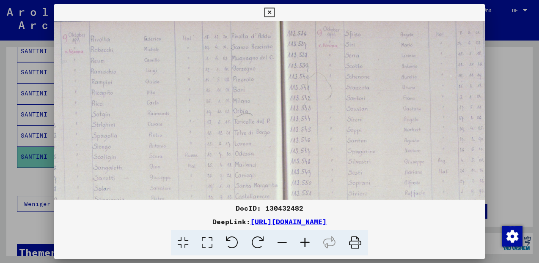
click at [307, 244] on icon at bounding box center [304, 243] width 23 height 26
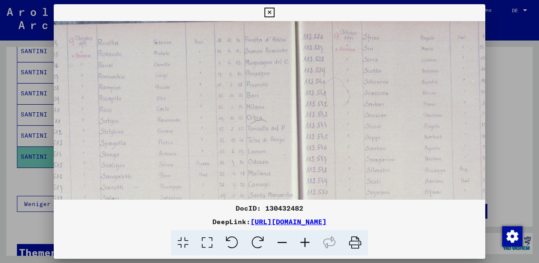
click at [307, 244] on icon at bounding box center [304, 243] width 23 height 26
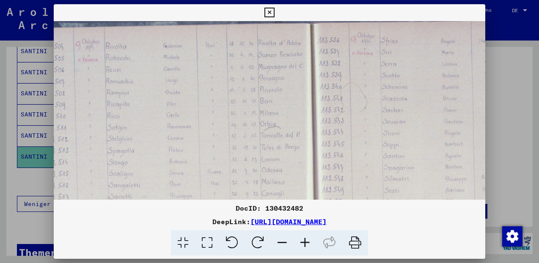
click at [307, 245] on icon at bounding box center [304, 243] width 23 height 26
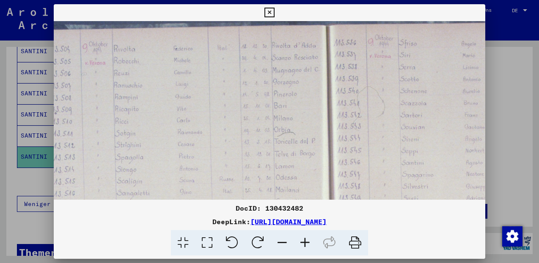
drag, startPoint x: 396, startPoint y: 156, endPoint x: 383, endPoint y: 148, distance: 15.4
click at [392, 152] on img at bounding box center [341, 242] width 871 height 581
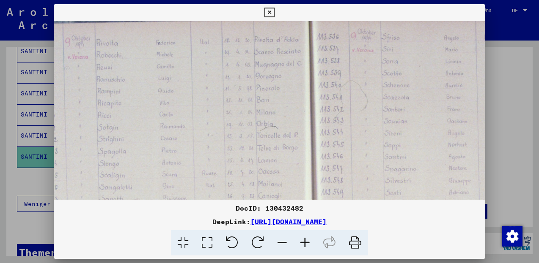
drag, startPoint x: 368, startPoint y: 141, endPoint x: 328, endPoint y: 132, distance: 41.0
click at [355, 137] on img at bounding box center [323, 236] width 871 height 581
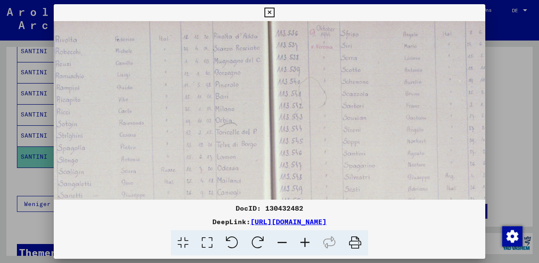
drag, startPoint x: 374, startPoint y: 150, endPoint x: 316, endPoint y: 141, distance: 58.7
click at [316, 141] on img at bounding box center [282, 232] width 871 height 581
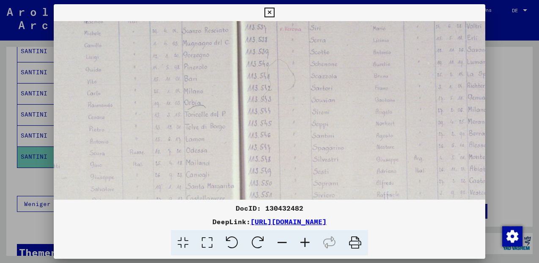
drag, startPoint x: 303, startPoint y: 156, endPoint x: 282, endPoint y: 138, distance: 27.3
click at [287, 142] on img at bounding box center [251, 215] width 871 height 581
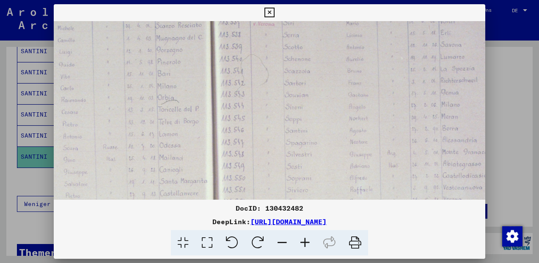
drag, startPoint x: 282, startPoint y: 138, endPoint x: 265, endPoint y: 139, distance: 17.3
click at [265, 139] on img at bounding box center [224, 210] width 871 height 581
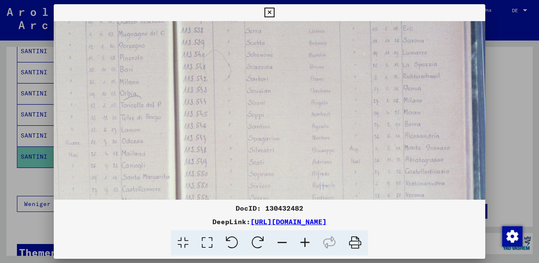
drag, startPoint x: 289, startPoint y: 146, endPoint x: 251, endPoint y: 142, distance: 38.2
click at [251, 142] on img at bounding box center [187, 205] width 871 height 581
click at [274, 13] on icon at bounding box center [269, 13] width 10 height 10
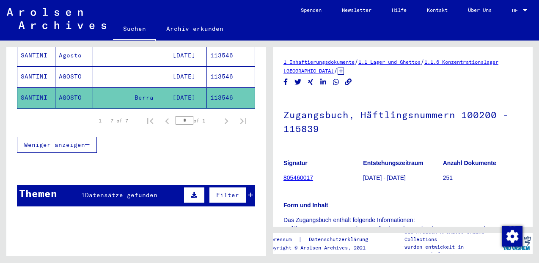
scroll to position [234, 0]
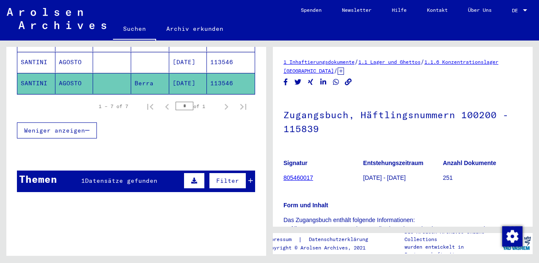
click at [44, 173] on div "Themen" at bounding box center [38, 179] width 38 height 15
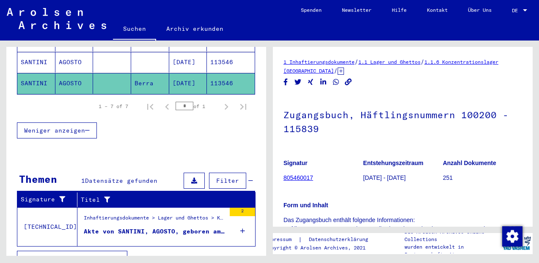
click at [50, 218] on td "[TECHNICAL_ID]" at bounding box center [47, 227] width 60 height 39
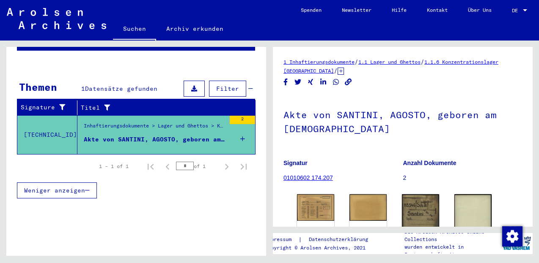
scroll to position [105, 0]
click at [312, 210] on img at bounding box center [315, 207] width 39 height 28
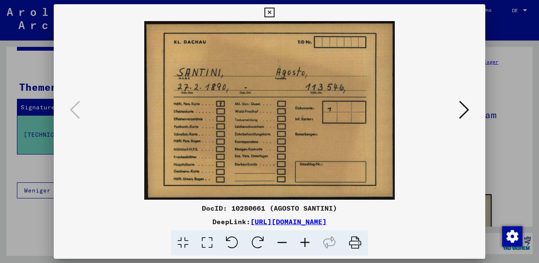
click at [465, 112] on icon at bounding box center [464, 110] width 10 height 20
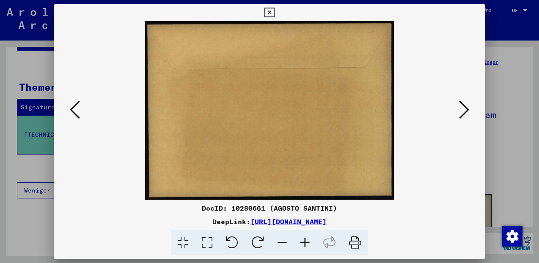
click at [465, 112] on icon at bounding box center [464, 110] width 10 height 20
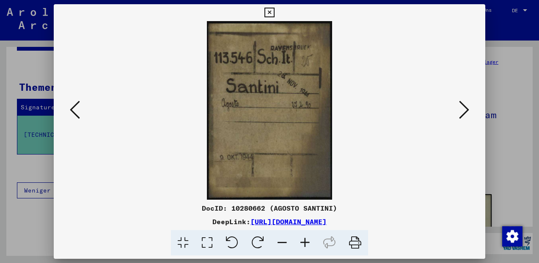
click at [306, 245] on icon at bounding box center [304, 243] width 23 height 26
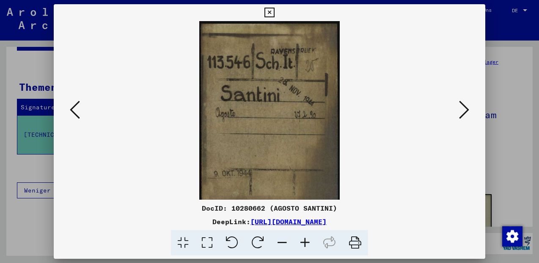
click at [306, 245] on icon at bounding box center [304, 243] width 23 height 26
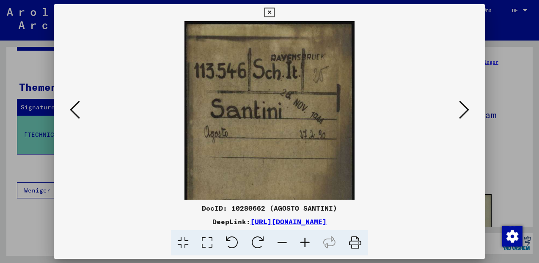
click at [306, 245] on icon at bounding box center [304, 243] width 23 height 26
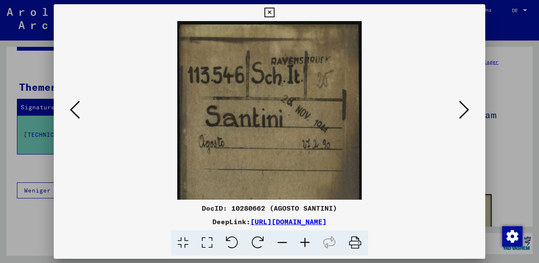
click at [306, 245] on icon at bounding box center [304, 243] width 23 height 26
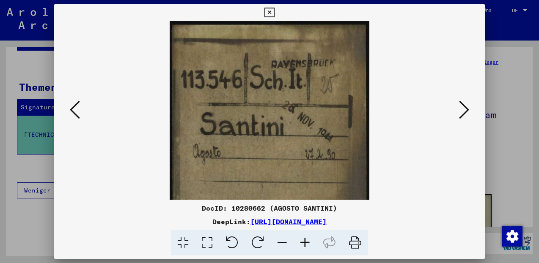
click at [306, 245] on icon at bounding box center [304, 243] width 23 height 26
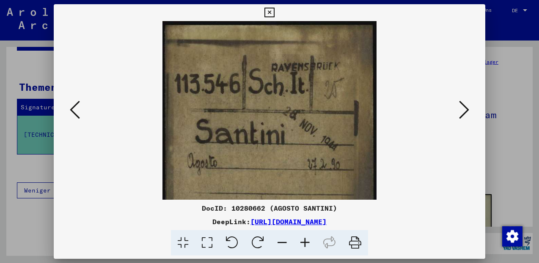
click at [306, 245] on icon at bounding box center [304, 243] width 23 height 26
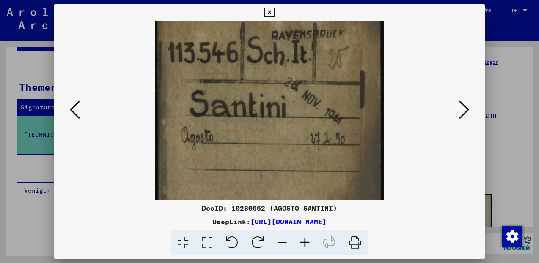
drag, startPoint x: 250, startPoint y: 178, endPoint x: 253, endPoint y: 142, distance: 35.6
click at [253, 142] on img at bounding box center [269, 149] width 229 height 327
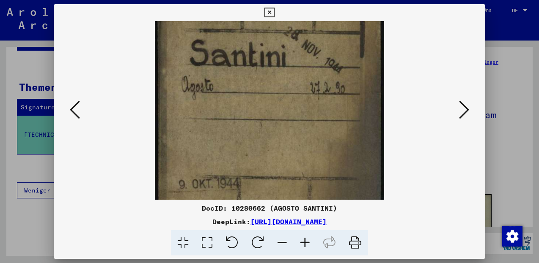
drag, startPoint x: 244, startPoint y: 157, endPoint x: 243, endPoint y: 115, distance: 42.3
click at [243, 116] on img at bounding box center [269, 98] width 229 height 327
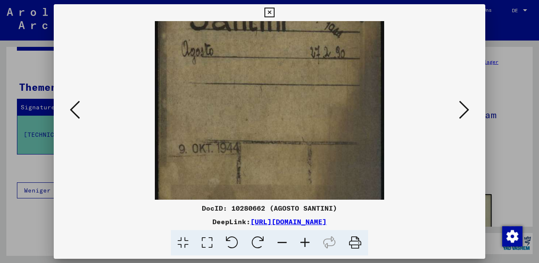
drag, startPoint x: 258, startPoint y: 153, endPoint x: 261, endPoint y: 121, distance: 31.8
click at [261, 122] on img at bounding box center [269, 62] width 229 height 327
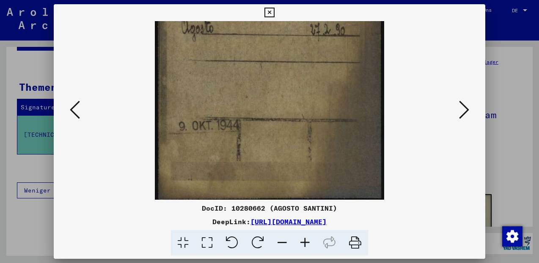
scroll to position [145, 0]
drag, startPoint x: 286, startPoint y: 168, endPoint x: 291, endPoint y: 145, distance: 23.1
click at [291, 145] on img at bounding box center [269, 39] width 229 height 327
click at [296, 146] on img at bounding box center [269, 39] width 229 height 327
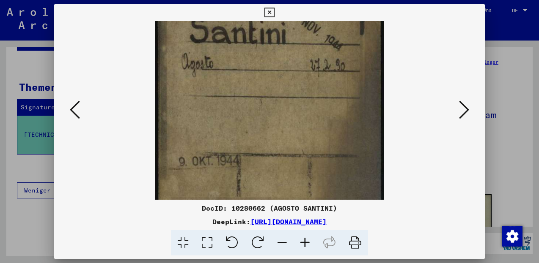
drag, startPoint x: 301, startPoint y: 147, endPoint x: 316, endPoint y: 183, distance: 38.9
click at [316, 183] on img at bounding box center [269, 75] width 229 height 327
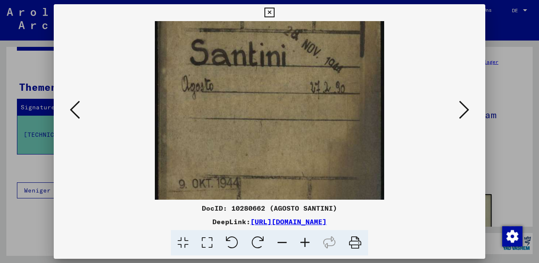
drag, startPoint x: 317, startPoint y: 152, endPoint x: 318, endPoint y: 171, distance: 18.6
click at [318, 171] on img at bounding box center [269, 97] width 229 height 327
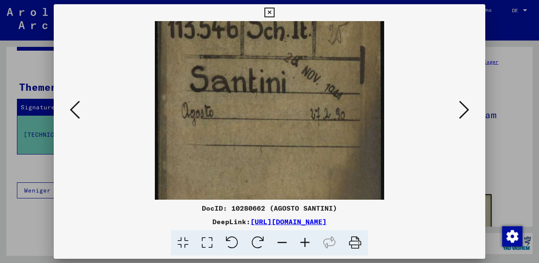
drag, startPoint x: 313, startPoint y: 141, endPoint x: 321, endPoint y: 167, distance: 26.6
click at [321, 167] on img at bounding box center [269, 124] width 229 height 327
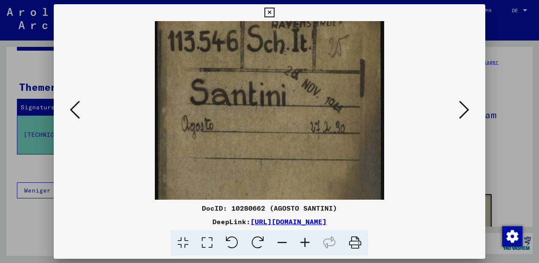
scroll to position [47, 0]
drag, startPoint x: 326, startPoint y: 161, endPoint x: 331, endPoint y: 174, distance: 14.6
click at [331, 174] on img at bounding box center [269, 138] width 229 height 327
click at [274, 15] on icon at bounding box center [269, 13] width 10 height 10
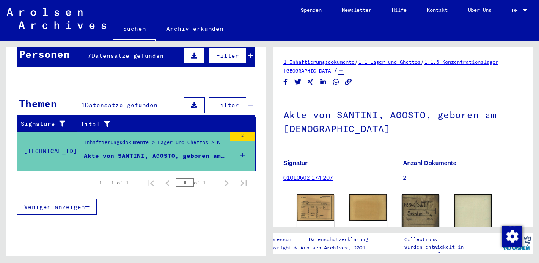
scroll to position [0, 0]
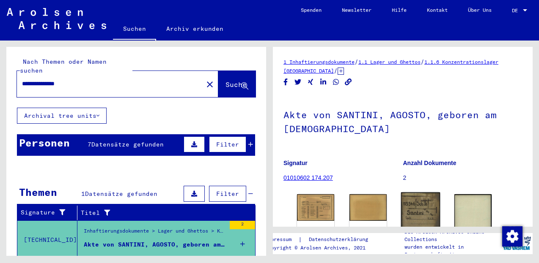
click at [412, 213] on img at bounding box center [420, 221] width 39 height 56
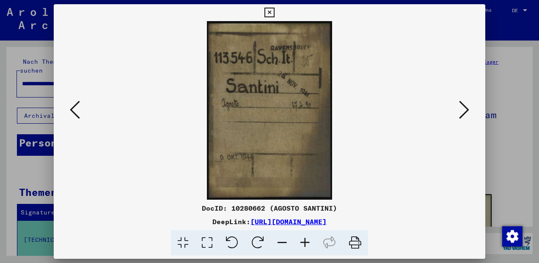
click at [466, 112] on icon at bounding box center [464, 110] width 10 height 20
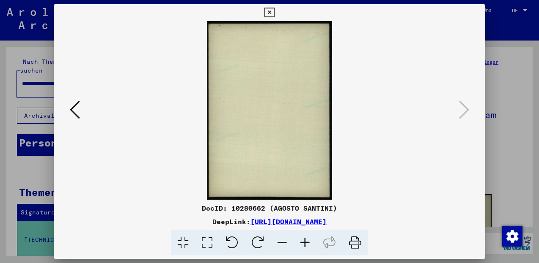
click at [274, 11] on icon at bounding box center [269, 13] width 10 height 10
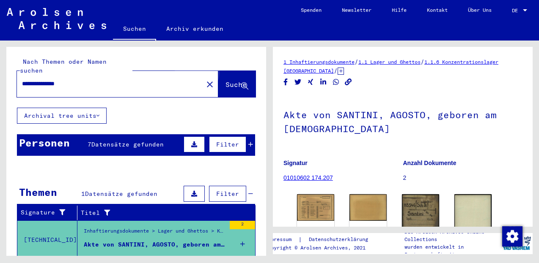
click at [225, 80] on span "Suche" at bounding box center [235, 84] width 21 height 8
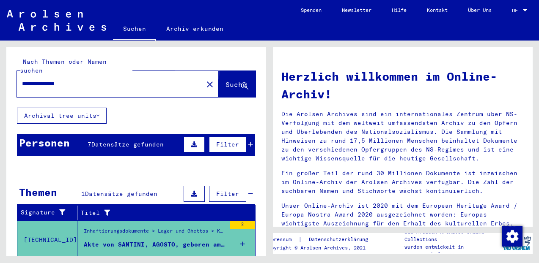
click at [225, 80] on span "Suche" at bounding box center [235, 84] width 21 height 8
click at [231, 80] on span "Suche" at bounding box center [235, 84] width 21 height 8
click at [104, 141] on span "Datensätze gefunden" at bounding box center [127, 145] width 72 height 8
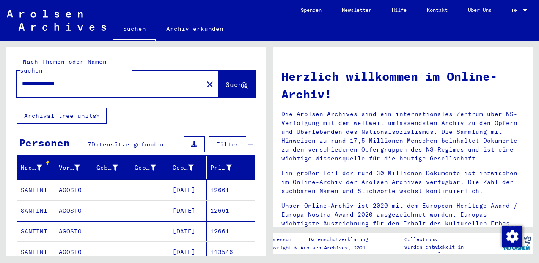
click at [104, 141] on span "Datensätze gefunden" at bounding box center [127, 145] width 72 height 8
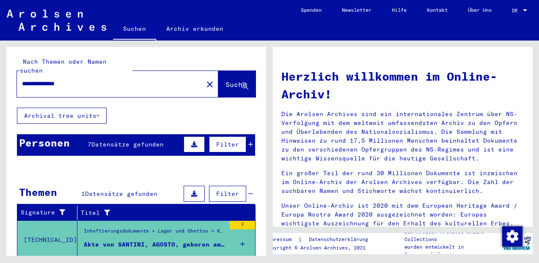
click at [104, 141] on span "Datensätze gefunden" at bounding box center [127, 145] width 72 height 8
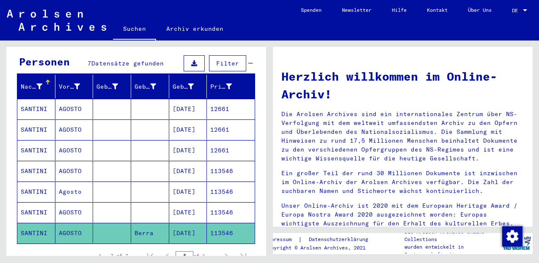
scroll to position [91, 0]
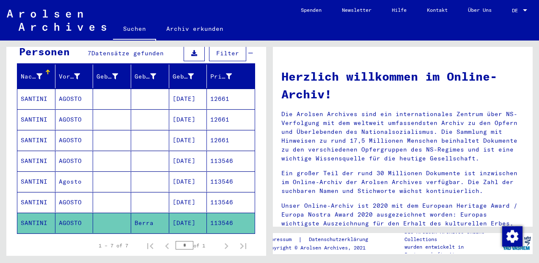
click at [34, 89] on mat-cell "SANTINI" at bounding box center [36, 99] width 38 height 20
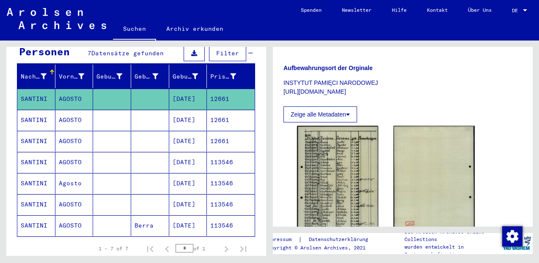
scroll to position [193, 0]
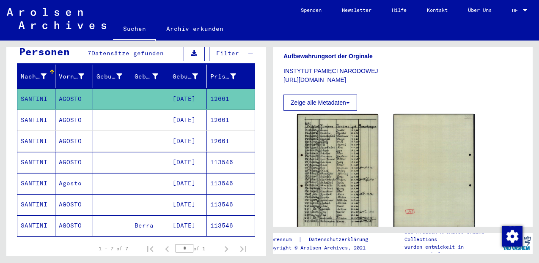
click at [47, 115] on mat-cell "SANTINI" at bounding box center [36, 120] width 38 height 21
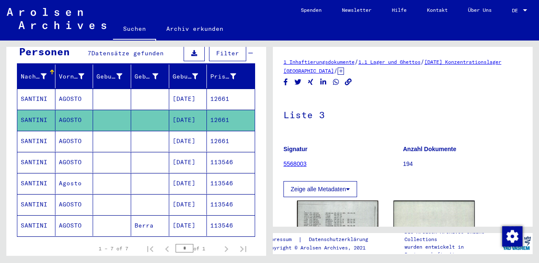
click at [30, 134] on mat-cell "SANTINI" at bounding box center [36, 141] width 38 height 21
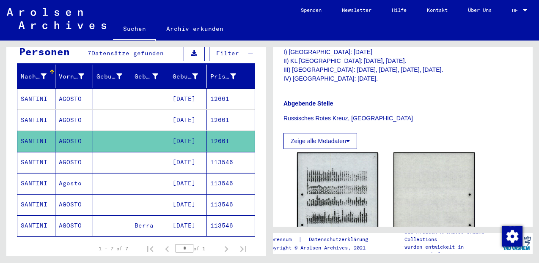
scroll to position [261, 0]
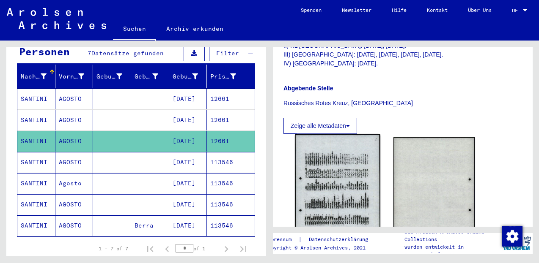
click at [351, 166] on img at bounding box center [337, 194] width 85 height 120
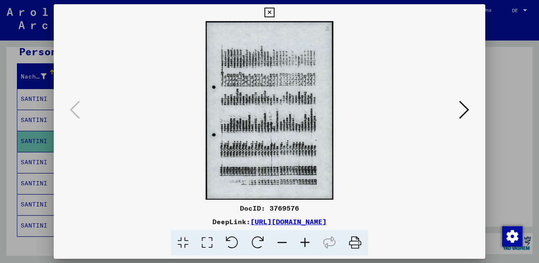
click at [257, 236] on icon at bounding box center [258, 243] width 26 height 26
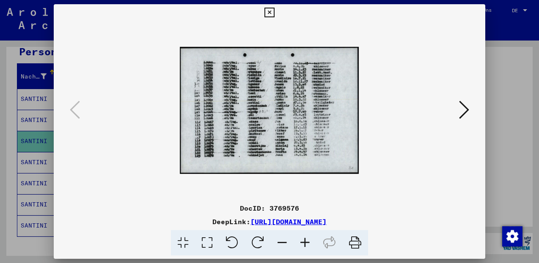
click at [304, 244] on icon at bounding box center [304, 243] width 23 height 26
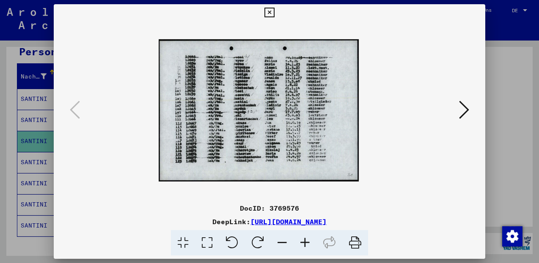
click at [304, 244] on icon at bounding box center [304, 243] width 23 height 26
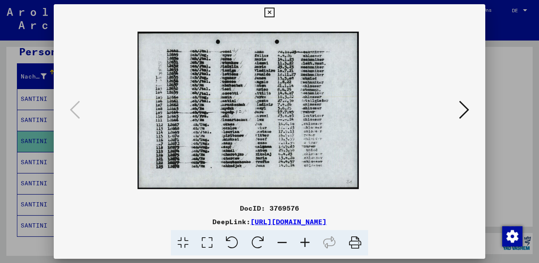
click at [304, 244] on icon at bounding box center [304, 243] width 23 height 26
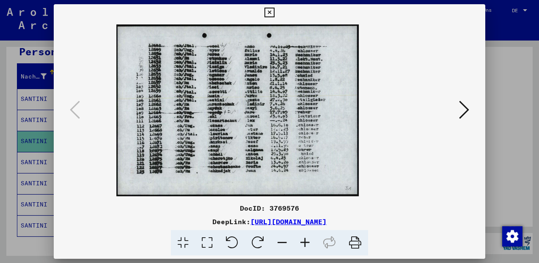
click at [304, 244] on icon at bounding box center [304, 243] width 23 height 26
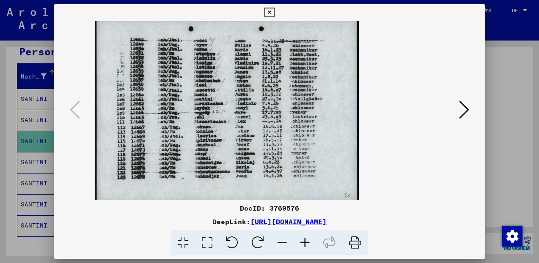
click at [304, 244] on icon at bounding box center [304, 243] width 23 height 26
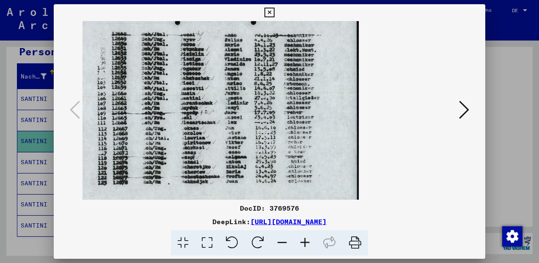
click at [274, 14] on icon at bounding box center [269, 13] width 10 height 10
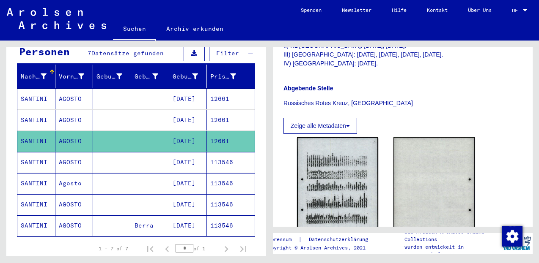
click at [40, 155] on mat-cell "SANTINI" at bounding box center [36, 162] width 38 height 21
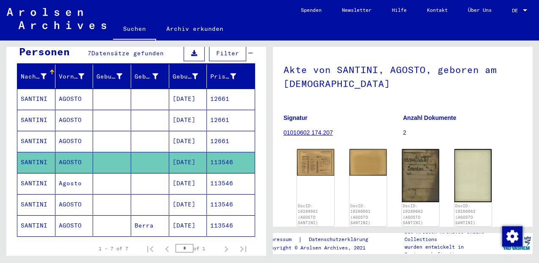
scroll to position [49, 0]
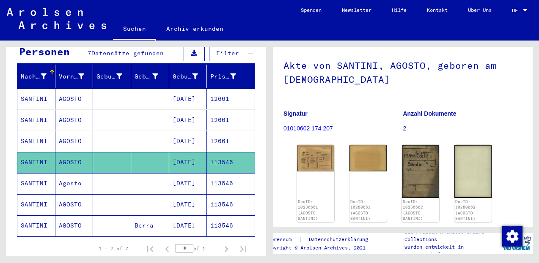
click at [36, 173] on mat-cell "SANTINI" at bounding box center [36, 183] width 38 height 21
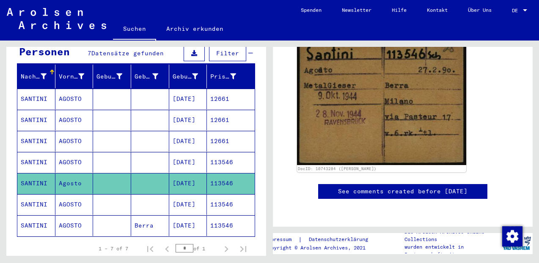
scroll to position [163, 0]
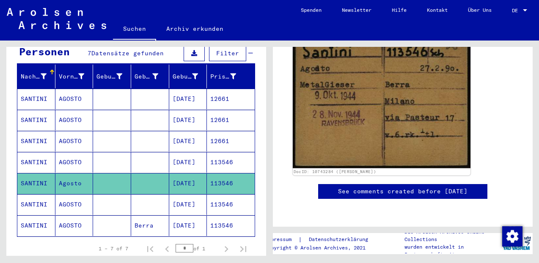
click at [334, 121] on img at bounding box center [382, 99] width 178 height 138
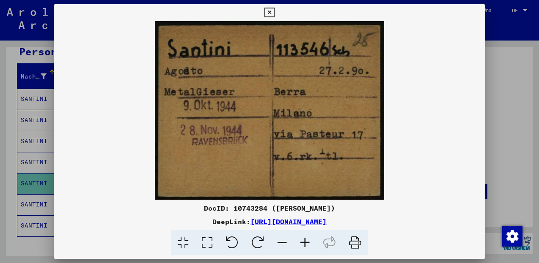
scroll to position [163, 0]
click at [274, 13] on icon at bounding box center [269, 13] width 10 height 10
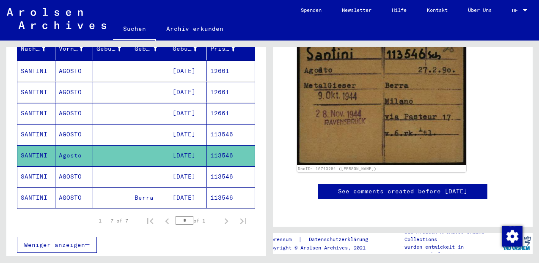
scroll to position [0, 0]
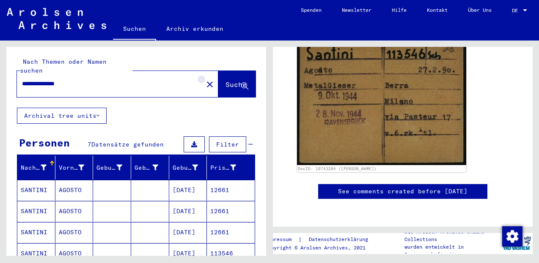
click at [205, 79] on mat-icon "close" at bounding box center [210, 84] width 10 height 10
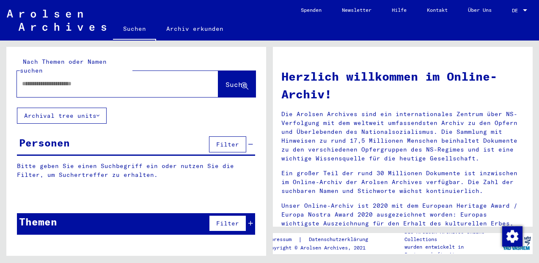
click at [24, 79] on input "text" at bounding box center [107, 83] width 171 height 9
click at [25, 79] on input "**********" at bounding box center [107, 83] width 171 height 9
click at [33, 79] on input "**********" at bounding box center [107, 83] width 171 height 9
type input "**********"
click at [225, 80] on span "Suche" at bounding box center [235, 84] width 21 height 8
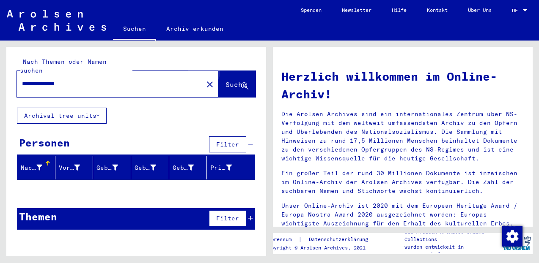
click at [234, 80] on span "Suche" at bounding box center [235, 84] width 21 height 8
click at [233, 80] on span "Suche" at bounding box center [235, 84] width 21 height 8
drag, startPoint x: 198, startPoint y: 76, endPoint x: 171, endPoint y: 68, distance: 28.1
click at [205, 79] on mat-icon "close" at bounding box center [210, 84] width 10 height 10
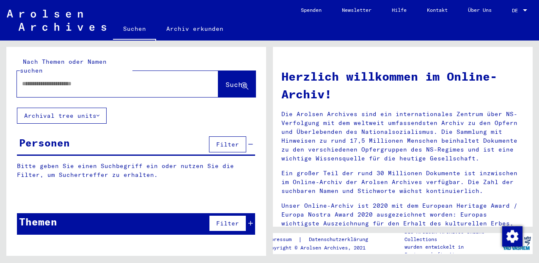
click at [23, 79] on input "text" at bounding box center [107, 83] width 171 height 9
type input "**********"
click at [226, 80] on span "Suche" at bounding box center [235, 84] width 21 height 8
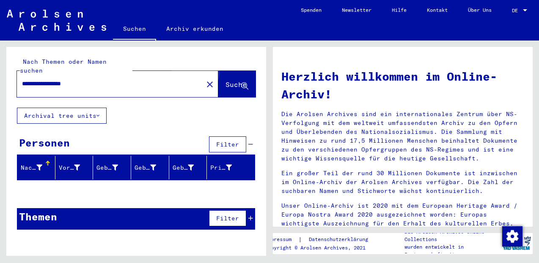
click at [225, 80] on span "Suche" at bounding box center [235, 84] width 21 height 8
click at [205, 79] on mat-icon "close" at bounding box center [210, 84] width 10 height 10
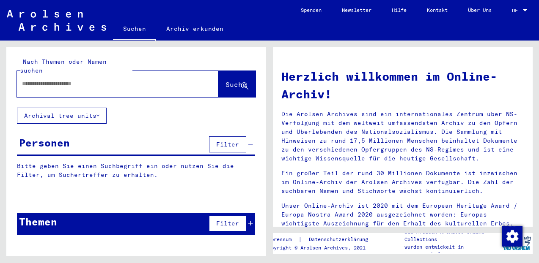
click at [25, 79] on input "text" at bounding box center [107, 83] width 171 height 9
type input "**********"
click at [225, 80] on span "Suche" at bounding box center [235, 84] width 21 height 8
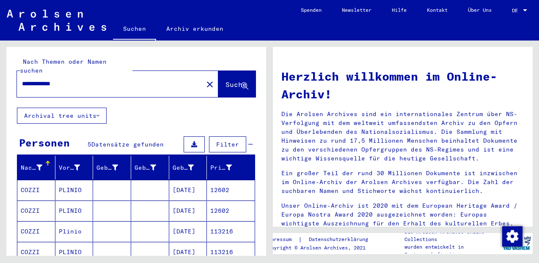
click at [39, 185] on mat-cell "COZZI" at bounding box center [36, 190] width 38 height 20
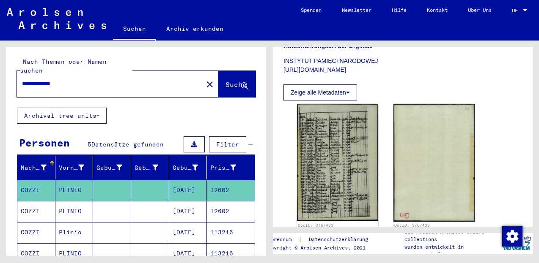
scroll to position [212, 0]
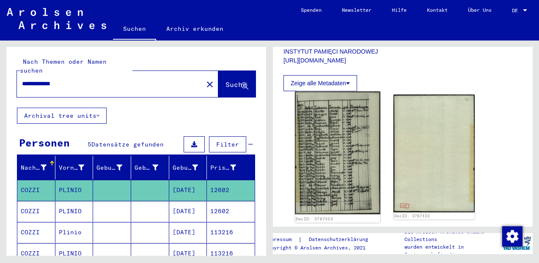
click at [337, 131] on img at bounding box center [337, 153] width 85 height 123
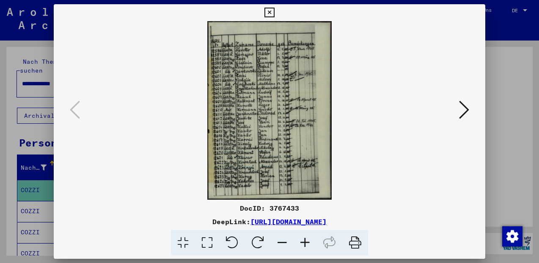
click at [306, 246] on icon at bounding box center [304, 243] width 23 height 26
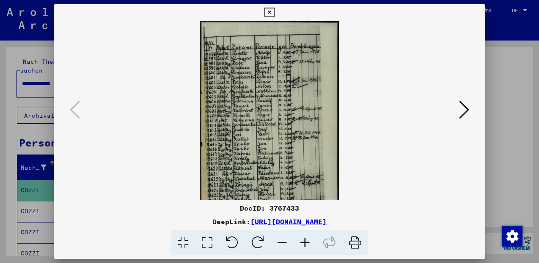
click at [306, 246] on icon at bounding box center [304, 243] width 23 height 26
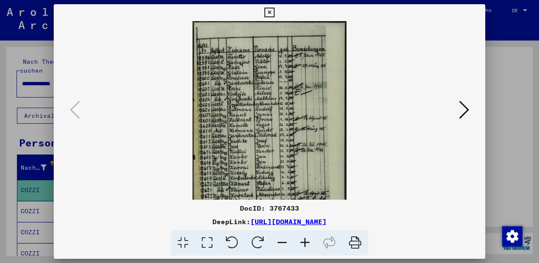
click at [306, 246] on icon at bounding box center [304, 243] width 23 height 26
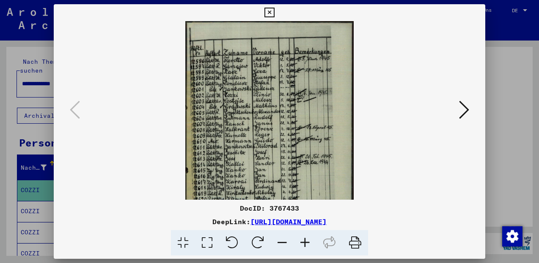
click at [306, 246] on icon at bounding box center [304, 243] width 23 height 26
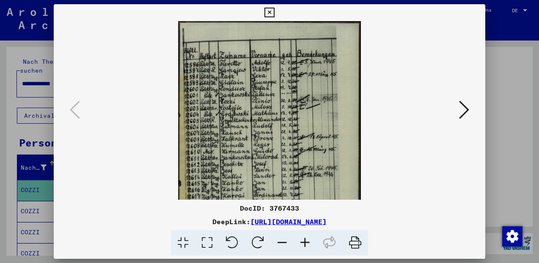
click at [306, 246] on icon at bounding box center [304, 243] width 23 height 26
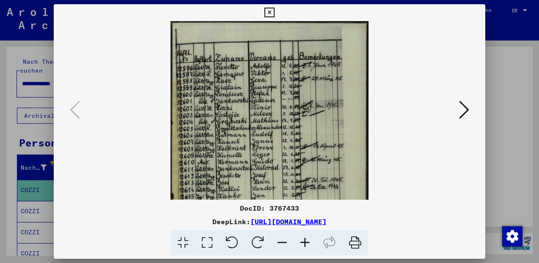
click at [306, 246] on icon at bounding box center [304, 243] width 23 height 26
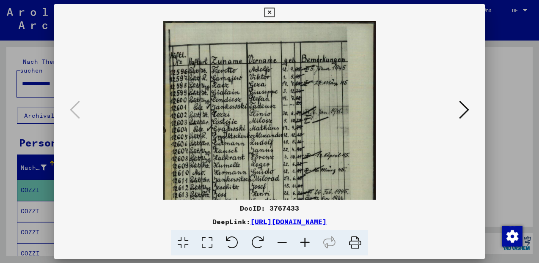
click at [306, 246] on icon at bounding box center [304, 243] width 23 height 26
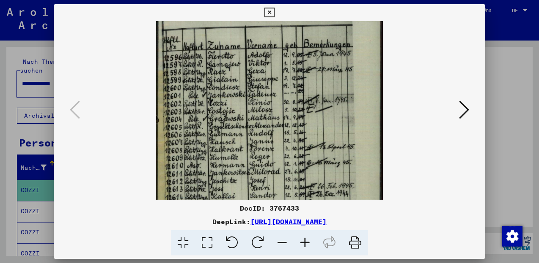
drag, startPoint x: 236, startPoint y: 153, endPoint x: 246, endPoint y: 134, distance: 21.0
click at [246, 134] on img at bounding box center [269, 166] width 227 height 327
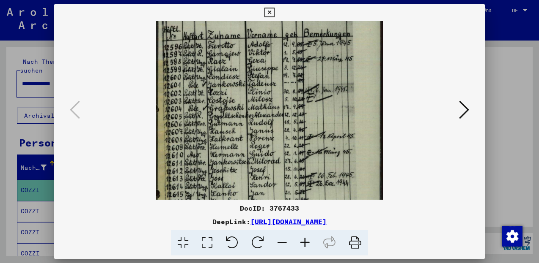
drag, startPoint x: 236, startPoint y: 146, endPoint x: 241, endPoint y: 135, distance: 12.1
click at [241, 135] on img at bounding box center [269, 156] width 227 height 327
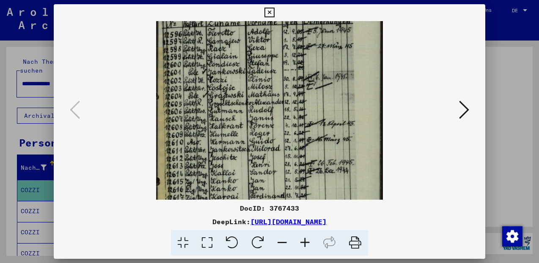
drag, startPoint x: 234, startPoint y: 144, endPoint x: 239, endPoint y: 134, distance: 11.9
click at [239, 134] on img at bounding box center [269, 143] width 227 height 327
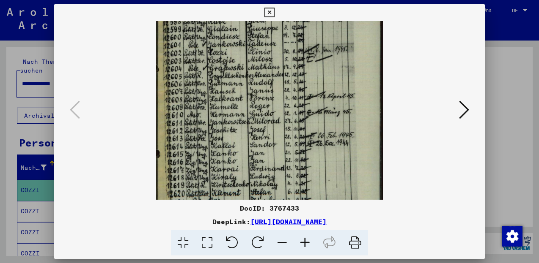
drag, startPoint x: 227, startPoint y: 159, endPoint x: 234, endPoint y: 134, distance: 26.8
click at [234, 134] on img at bounding box center [269, 116] width 227 height 327
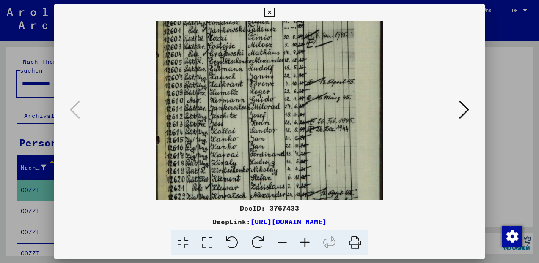
drag, startPoint x: 228, startPoint y: 154, endPoint x: 232, endPoint y: 137, distance: 17.7
click at [232, 137] on img at bounding box center [269, 101] width 227 height 327
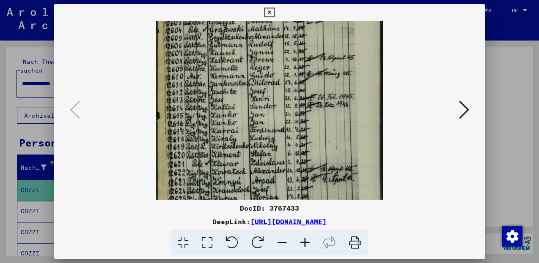
drag, startPoint x: 229, startPoint y: 162, endPoint x: 232, endPoint y: 144, distance: 18.0
click at [232, 144] on img at bounding box center [269, 77] width 227 height 327
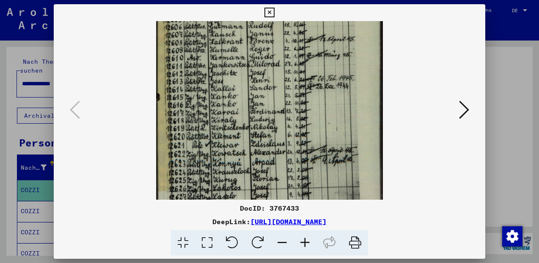
drag, startPoint x: 227, startPoint y: 170, endPoint x: 232, endPoint y: 147, distance: 22.9
click at [231, 149] on img at bounding box center [269, 59] width 227 height 327
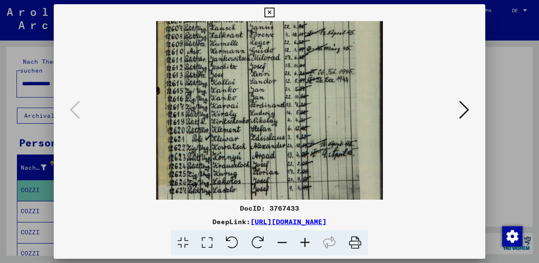
drag, startPoint x: 233, startPoint y: 147, endPoint x: 237, endPoint y: 142, distance: 6.1
click at [236, 144] on img at bounding box center [269, 52] width 227 height 327
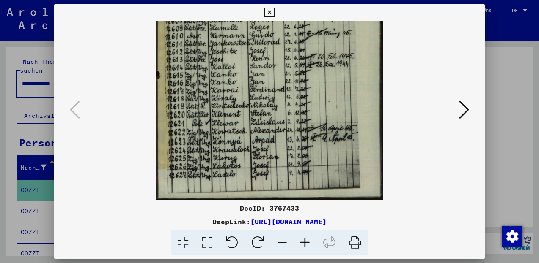
click at [466, 105] on icon at bounding box center [464, 110] width 10 height 20
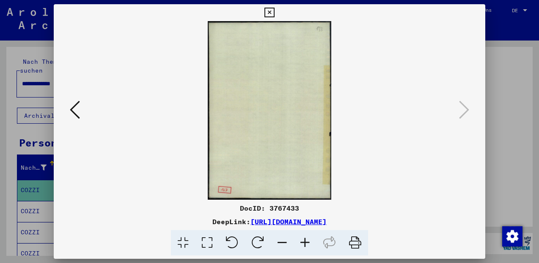
scroll to position [0, 0]
click at [274, 11] on icon at bounding box center [269, 13] width 10 height 10
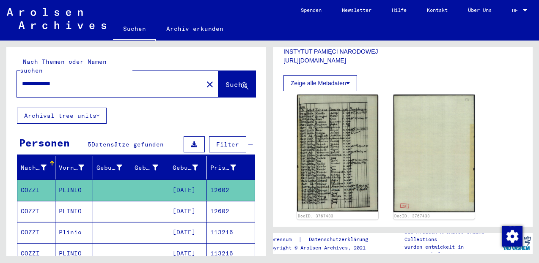
drag, startPoint x: 193, startPoint y: 75, endPoint x: 188, endPoint y: 74, distance: 5.2
click at [205, 79] on mat-icon "close" at bounding box center [210, 84] width 10 height 10
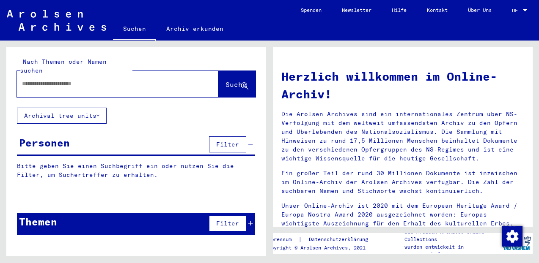
click at [27, 79] on input "text" at bounding box center [107, 83] width 171 height 9
type input "**********"
click at [225, 80] on span "Suche" at bounding box center [235, 84] width 21 height 8
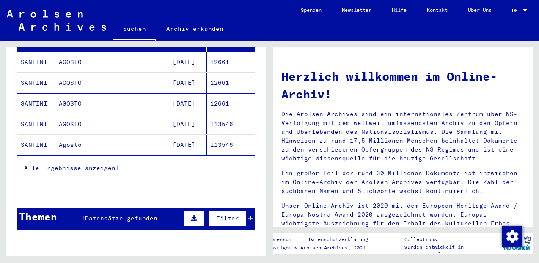
scroll to position [129, 0]
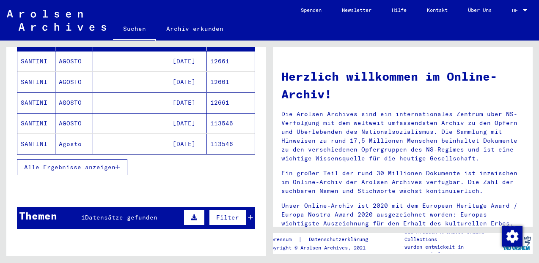
click at [55, 164] on span "Alle Ergebnisse anzeigen" at bounding box center [69, 168] width 91 height 8
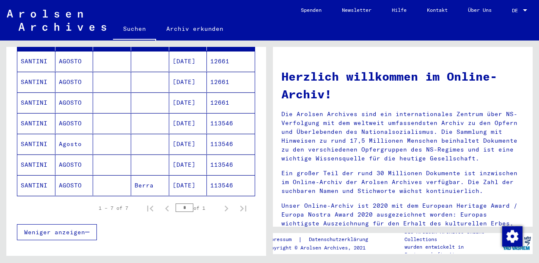
click at [37, 176] on mat-cell "SANTINI" at bounding box center [36, 185] width 38 height 20
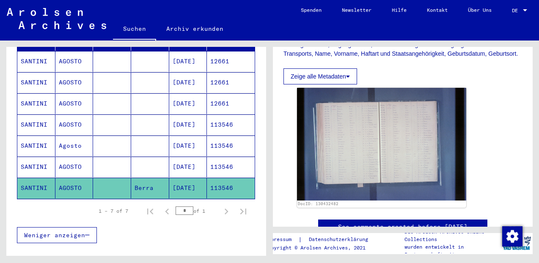
scroll to position [189, 0]
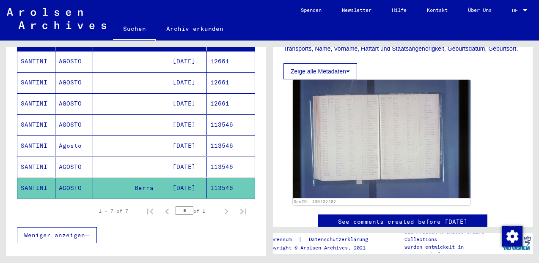
click at [425, 136] on img at bounding box center [382, 139] width 178 height 118
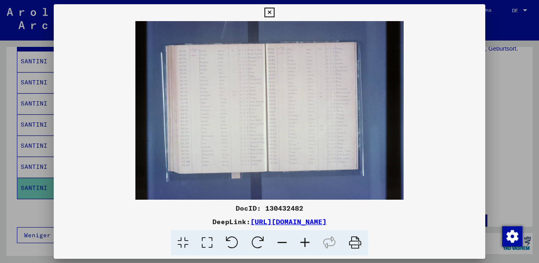
click at [301, 242] on icon at bounding box center [304, 243] width 23 height 26
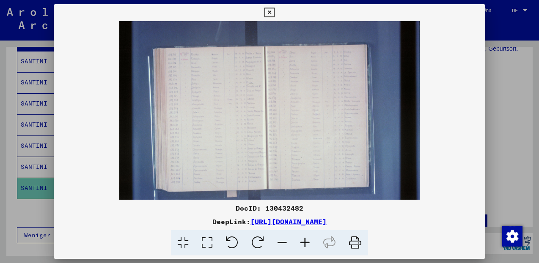
click at [299, 241] on icon at bounding box center [304, 243] width 23 height 26
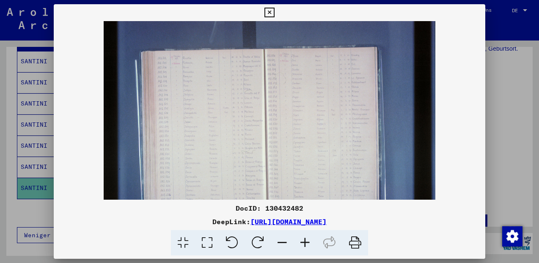
click at [299, 241] on icon at bounding box center [304, 243] width 23 height 26
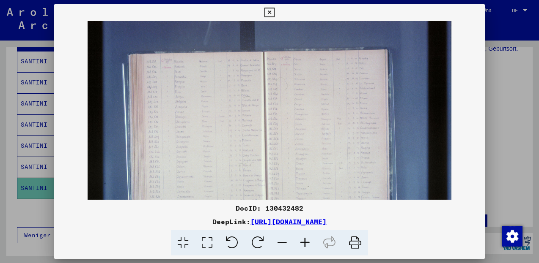
click at [299, 241] on icon at bounding box center [304, 243] width 23 height 26
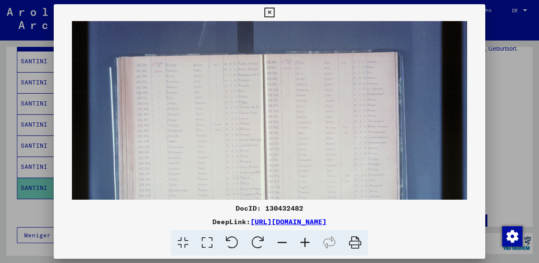
click at [299, 241] on icon at bounding box center [304, 243] width 23 height 26
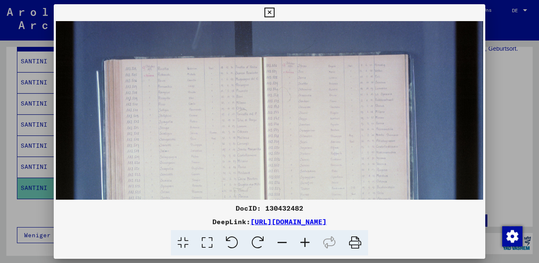
click at [299, 241] on icon at bounding box center [304, 243] width 23 height 26
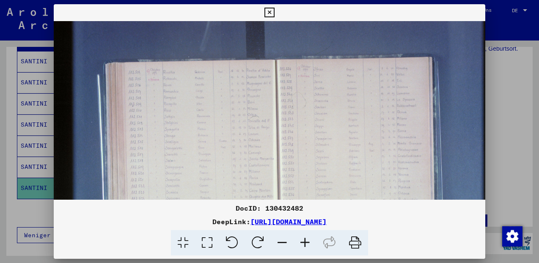
click at [299, 241] on icon at bounding box center [304, 243] width 23 height 26
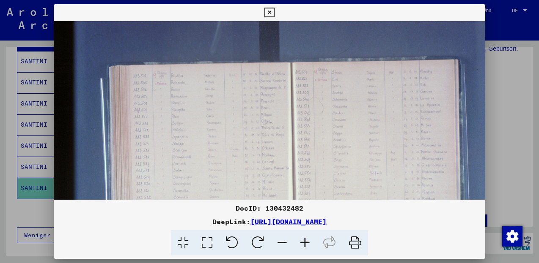
click at [299, 241] on icon at bounding box center [304, 243] width 23 height 26
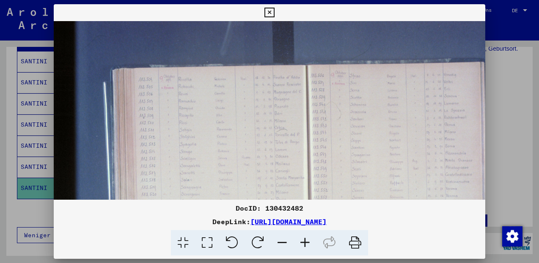
click at [299, 241] on icon at bounding box center [304, 243] width 23 height 26
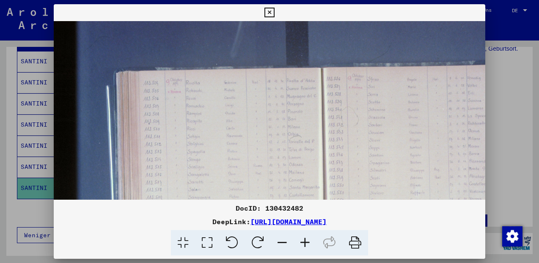
click at [294, 239] on icon at bounding box center [304, 243] width 23 height 26
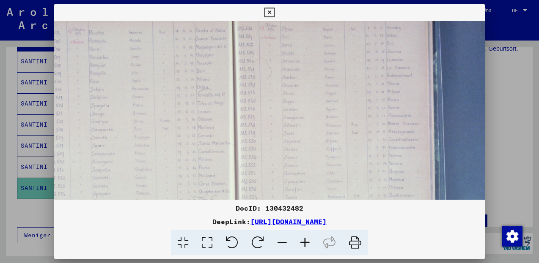
drag, startPoint x: 353, startPoint y: 176, endPoint x: 246, endPoint y: 124, distance: 119.1
click at [246, 124] on img at bounding box center [242, 162] width 586 height 390
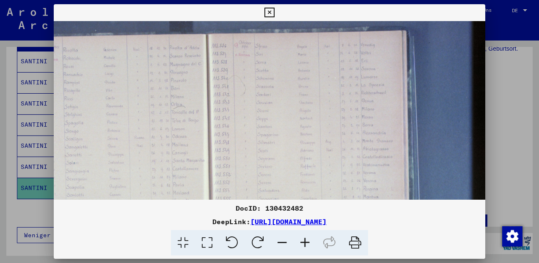
scroll to position [33, 130]
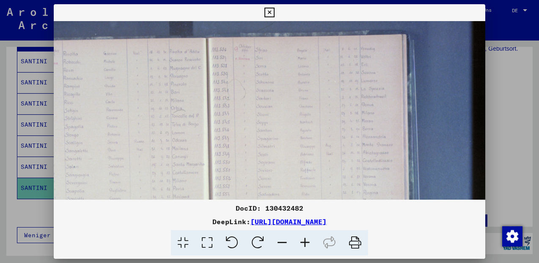
drag, startPoint x: 370, startPoint y: 110, endPoint x: 346, endPoint y: 133, distance: 32.9
click at [346, 133] on img at bounding box center [216, 184] width 586 height 390
click at [304, 239] on icon at bounding box center [304, 243] width 23 height 26
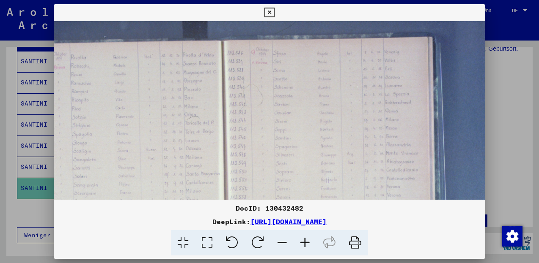
click at [303, 241] on icon at bounding box center [304, 243] width 23 height 26
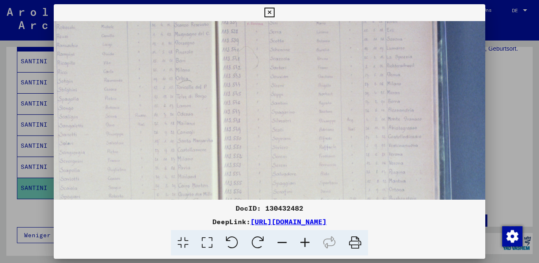
scroll to position [86, 150]
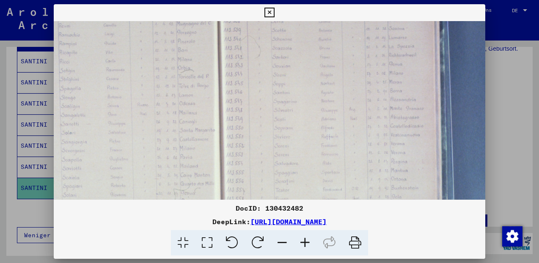
drag, startPoint x: 335, startPoint y: 136, endPoint x: 315, endPoint y: 83, distance: 56.9
click at [315, 83] on img at bounding box center [228, 151] width 649 height 433
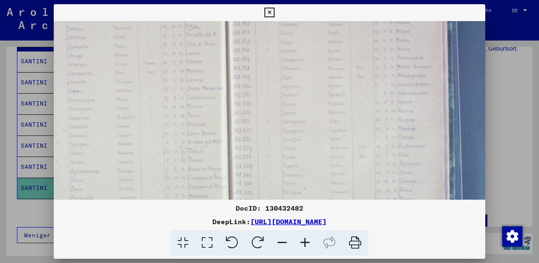
drag, startPoint x: 307, startPoint y: 123, endPoint x: 310, endPoint y: 87, distance: 36.1
click at [314, 84] on img at bounding box center [235, 109] width 649 height 433
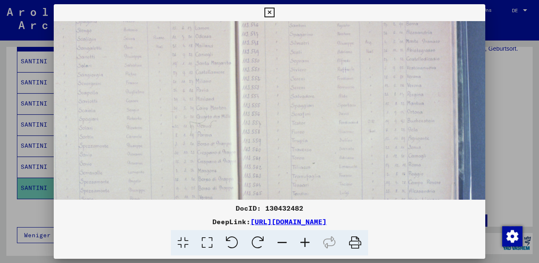
drag, startPoint x: 288, startPoint y: 162, endPoint x: 296, endPoint y: 132, distance: 30.8
click at [296, 136] on img at bounding box center [244, 84] width 649 height 433
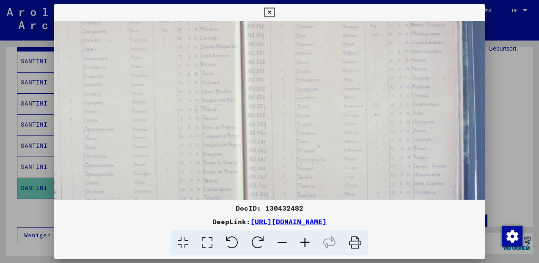
scroll to position [175, 129]
drag, startPoint x: 304, startPoint y: 161, endPoint x: 310, endPoint y: 140, distance: 21.4
click at [310, 140] on img at bounding box center [249, 62] width 649 height 433
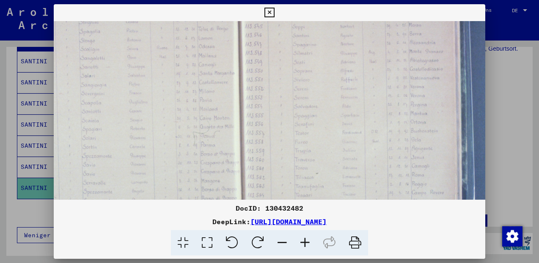
scroll to position [134, 136]
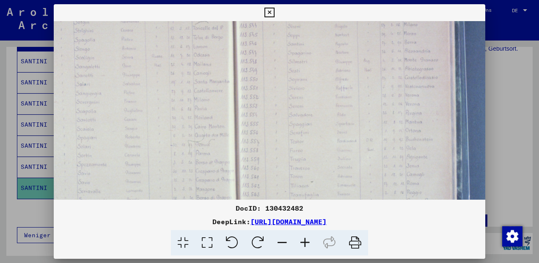
drag, startPoint x: 335, startPoint y: 122, endPoint x: 328, endPoint y: 163, distance: 41.6
click at [328, 163] on img at bounding box center [242, 103] width 649 height 433
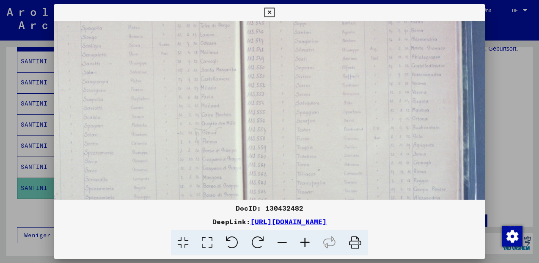
drag, startPoint x: 326, startPoint y: 148, endPoint x: 330, endPoint y: 120, distance: 28.6
click at [330, 120] on img at bounding box center [249, 91] width 649 height 433
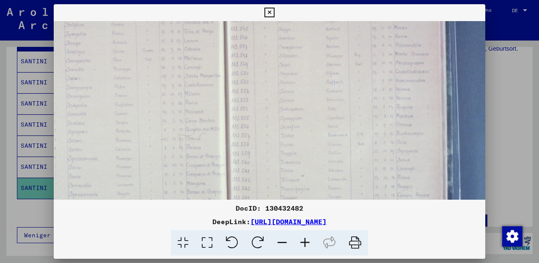
drag, startPoint x: 333, startPoint y: 151, endPoint x: 317, endPoint y: 176, distance: 29.6
click at [317, 176] on img at bounding box center [233, 97] width 649 height 433
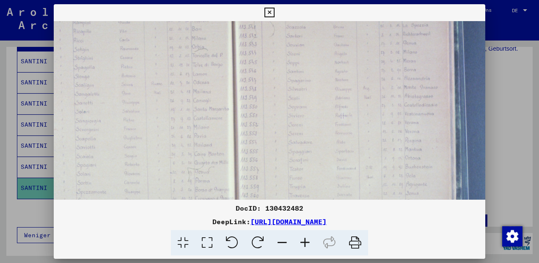
drag, startPoint x: 296, startPoint y: 120, endPoint x: 297, endPoint y: 130, distance: 10.6
click at [297, 130] on img at bounding box center [242, 130] width 649 height 433
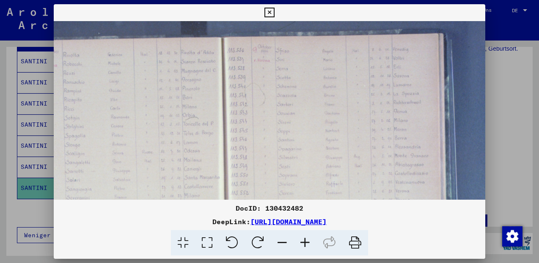
drag, startPoint x: 304, startPoint y: 96, endPoint x: 296, endPoint y: 165, distance: 69.4
click at [296, 165] on img at bounding box center [232, 199] width 649 height 433
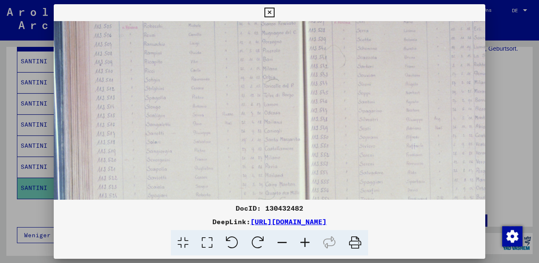
drag, startPoint x: 103, startPoint y: 144, endPoint x: 186, endPoint y: 101, distance: 93.0
click at [186, 101] on img at bounding box center [313, 161] width 649 height 433
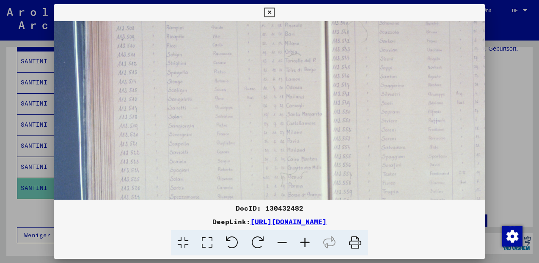
drag, startPoint x: 161, startPoint y: 153, endPoint x: 188, endPoint y: 119, distance: 43.0
click at [186, 123] on img at bounding box center [335, 135] width 649 height 433
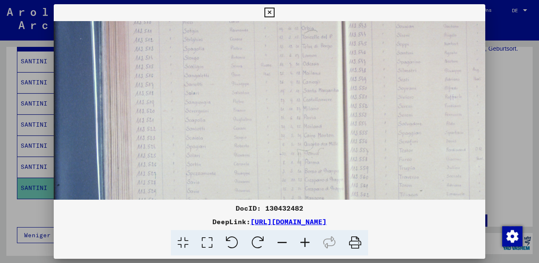
drag, startPoint x: 191, startPoint y: 166, endPoint x: 205, endPoint y: 135, distance: 34.6
click at [204, 140] on img at bounding box center [351, 112] width 649 height 433
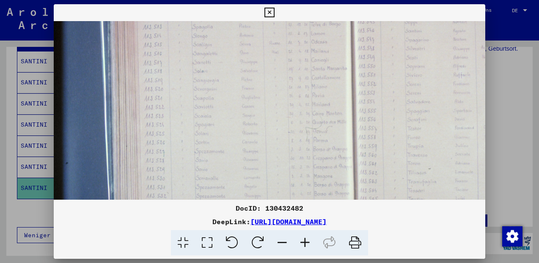
drag, startPoint x: 248, startPoint y: 170, endPoint x: 251, endPoint y: 141, distance: 28.9
click at [252, 144] on img at bounding box center [360, 90] width 649 height 433
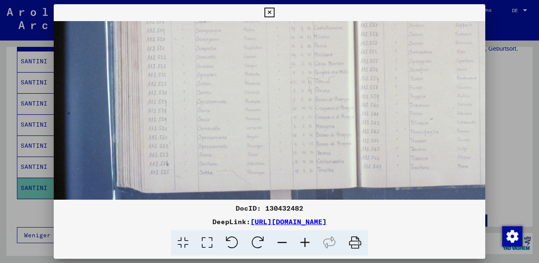
drag, startPoint x: 243, startPoint y: 170, endPoint x: 244, endPoint y: 138, distance: 32.6
click at [244, 138] on img at bounding box center [362, 40] width 649 height 433
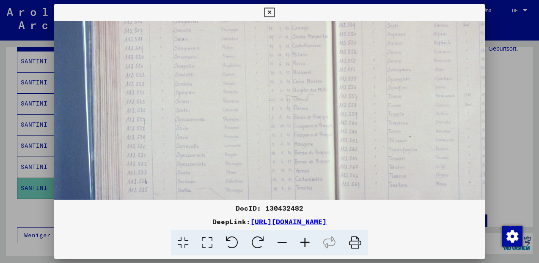
drag, startPoint x: 261, startPoint y: 146, endPoint x: 237, endPoint y: 165, distance: 30.4
click at [237, 165] on img at bounding box center [340, 57] width 649 height 433
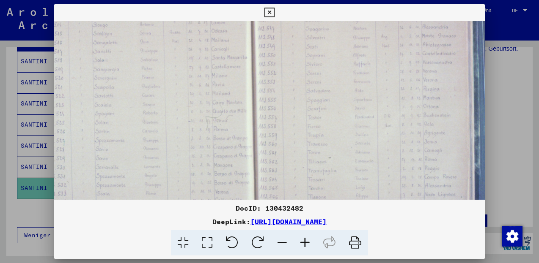
drag, startPoint x: 288, startPoint y: 129, endPoint x: 261, endPoint y: 128, distance: 27.1
click at [205, 149] on img at bounding box center [260, 79] width 649 height 433
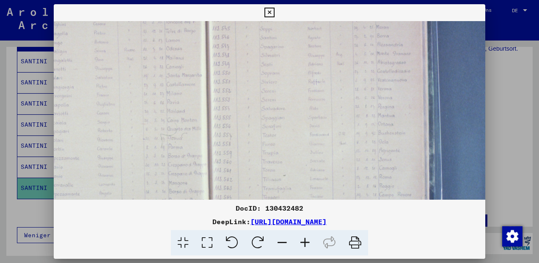
drag, startPoint x: 311, startPoint y: 126, endPoint x: 269, endPoint y: 132, distance: 42.3
click at [268, 145] on img at bounding box center [214, 96] width 649 height 433
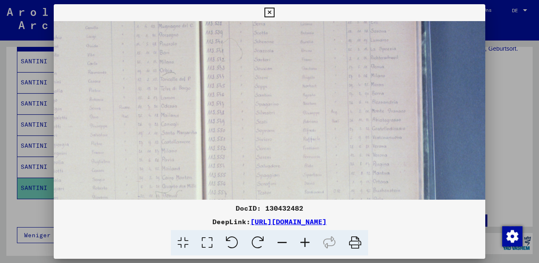
drag, startPoint x: 284, startPoint y: 147, endPoint x: 280, endPoint y: 168, distance: 21.5
click at [293, 194] on img at bounding box center [209, 154] width 649 height 433
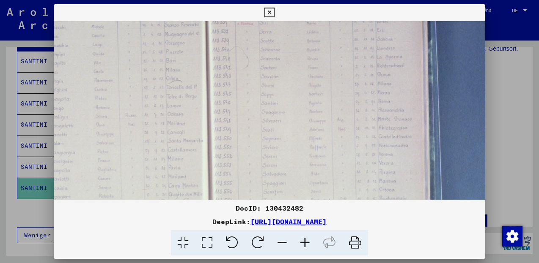
scroll to position [70, 156]
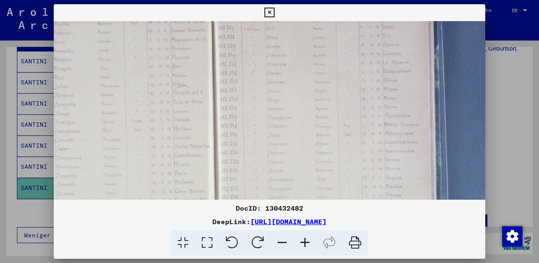
drag, startPoint x: 305, startPoint y: 130, endPoint x: 311, endPoint y: 135, distance: 7.2
click at [311, 135] on img at bounding box center [222, 167] width 649 height 433
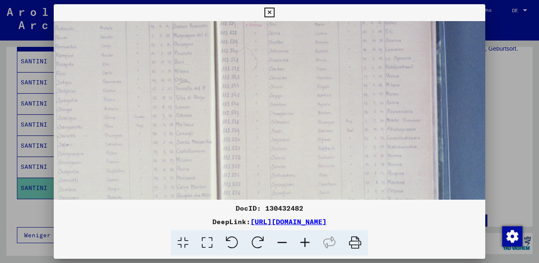
drag, startPoint x: 292, startPoint y: 156, endPoint x: 294, endPoint y: 151, distance: 4.7
click at [294, 151] on img at bounding box center [224, 163] width 649 height 433
click at [274, 12] on icon at bounding box center [269, 13] width 10 height 10
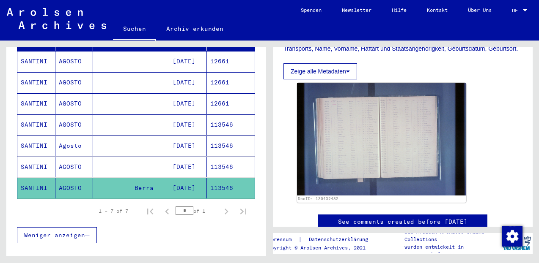
scroll to position [0, 0]
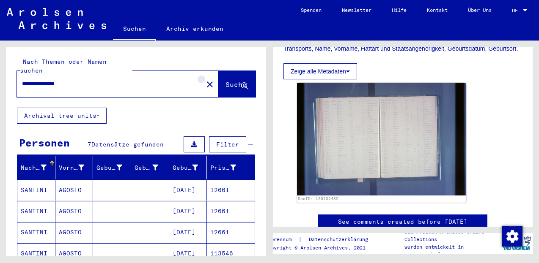
click at [205, 79] on mat-icon "close" at bounding box center [210, 84] width 10 height 10
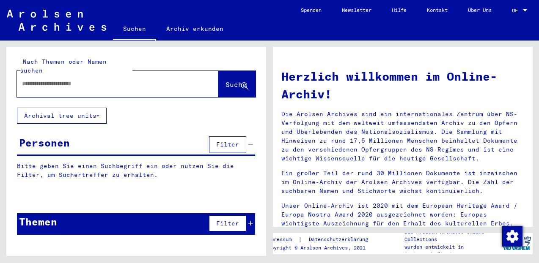
click at [18, 74] on div at bounding box center [105, 83] width 176 height 19
click at [25, 79] on input "text" at bounding box center [107, 83] width 171 height 9
type input "**********"
click at [225, 80] on span "Suche" at bounding box center [235, 84] width 21 height 8
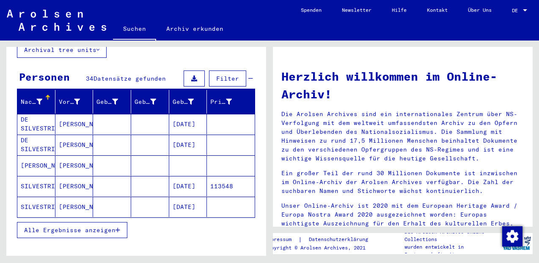
scroll to position [80, 0]
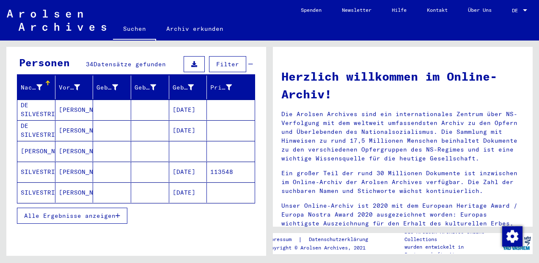
click at [110, 212] on span "Alle Ergebnisse anzeigen" at bounding box center [69, 216] width 91 height 8
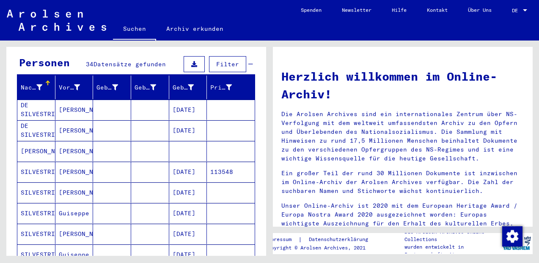
click at [39, 162] on mat-cell "SILVESTRI" at bounding box center [36, 172] width 38 height 20
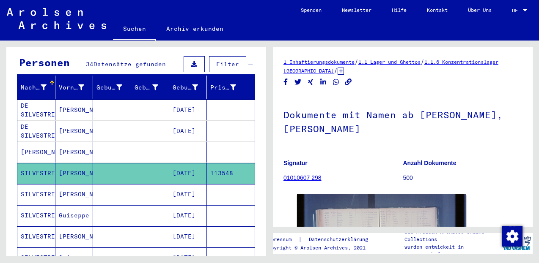
click at [39, 163] on mat-cell "SILVESTRI" at bounding box center [36, 173] width 38 height 21
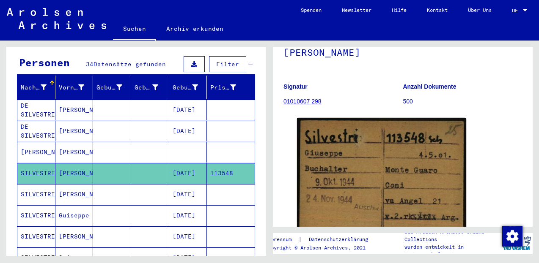
scroll to position [86, 0]
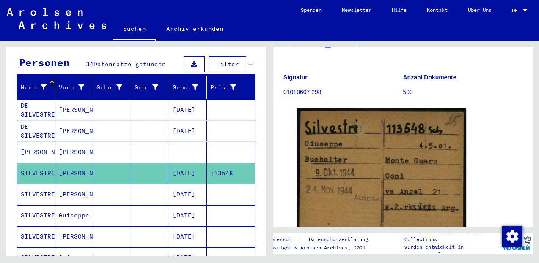
click at [38, 146] on mat-cell "[PERSON_NAME]" at bounding box center [36, 152] width 38 height 21
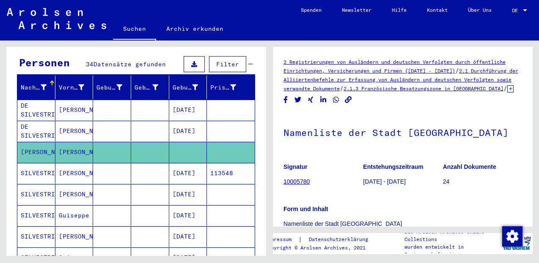
click at [33, 184] on mat-cell "SILVESTRI" at bounding box center [36, 194] width 38 height 21
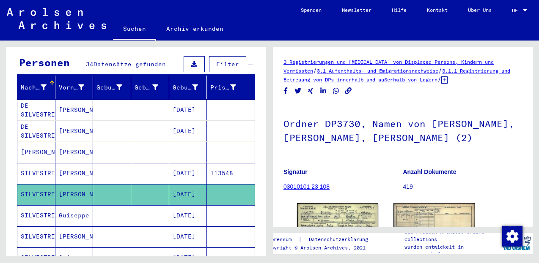
scroll to position [65, 0]
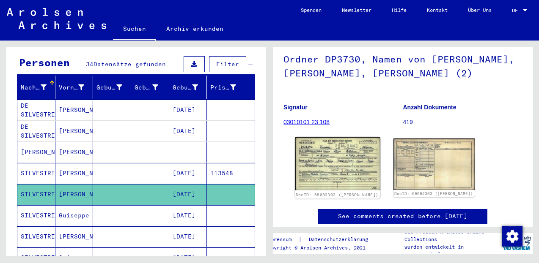
click at [332, 161] on img at bounding box center [337, 163] width 85 height 53
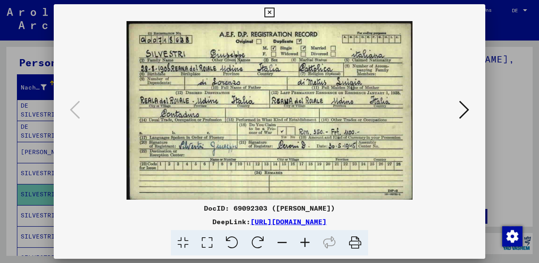
click at [274, 12] on icon at bounding box center [269, 13] width 10 height 10
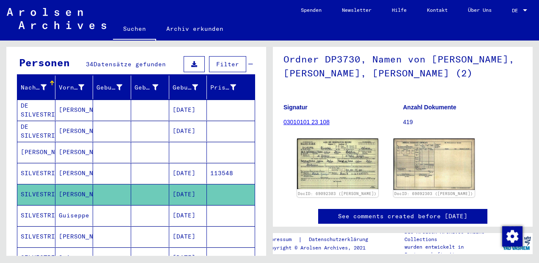
click at [33, 210] on mat-cell "SILVESTRI" at bounding box center [36, 215] width 38 height 21
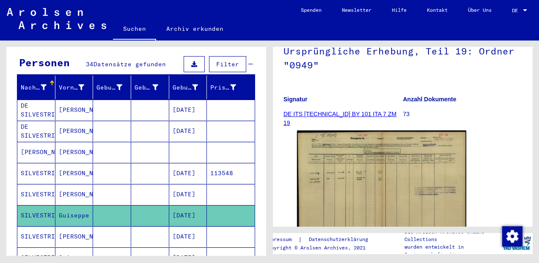
scroll to position [102, 0]
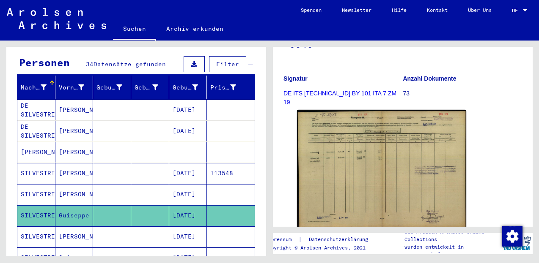
click at [36, 227] on icon at bounding box center [35, 230] width 21 height 34
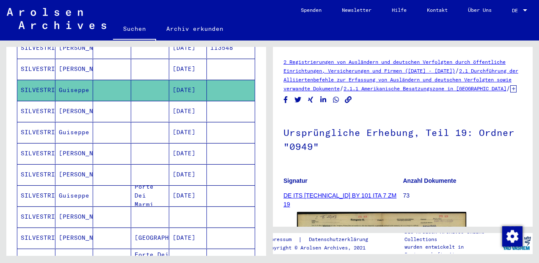
scroll to position [224, 0]
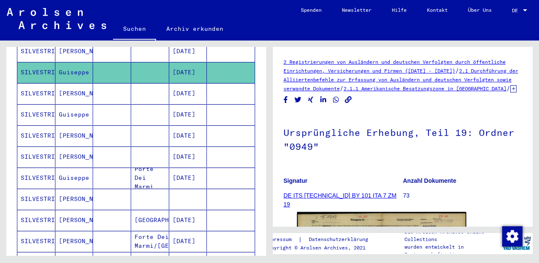
click at [32, 88] on mat-cell "SILVESTRI" at bounding box center [36, 93] width 38 height 21
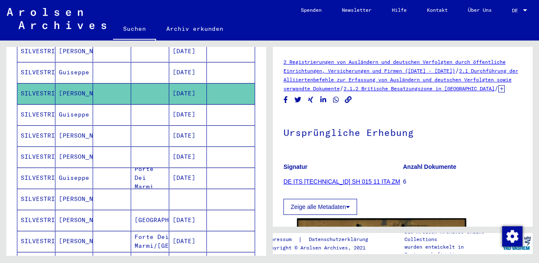
click at [33, 85] on mat-cell "SILVESTRI" at bounding box center [36, 93] width 38 height 21
click at [33, 105] on mat-cell "SILVESTRI" at bounding box center [36, 114] width 38 height 21
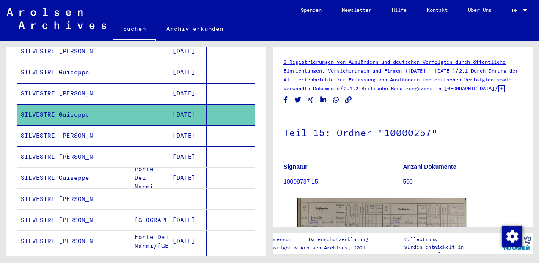
click at [38, 127] on mat-cell "SILVESTRI" at bounding box center [36, 136] width 38 height 21
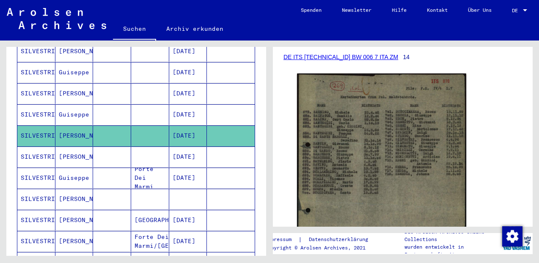
scroll to position [131, 0]
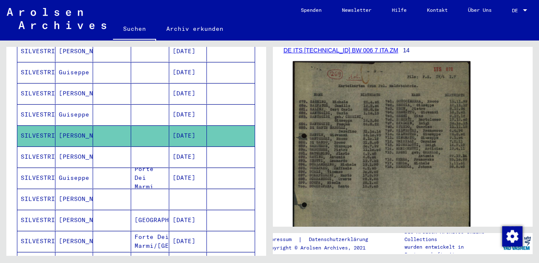
click at [375, 177] on img at bounding box center [382, 174] width 178 height 226
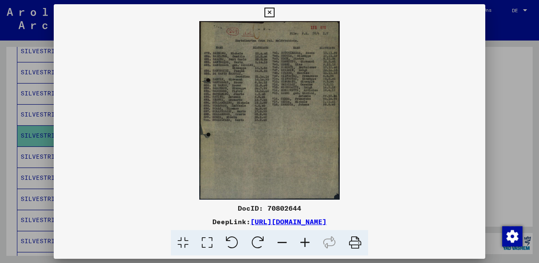
click at [306, 242] on icon at bounding box center [304, 243] width 23 height 26
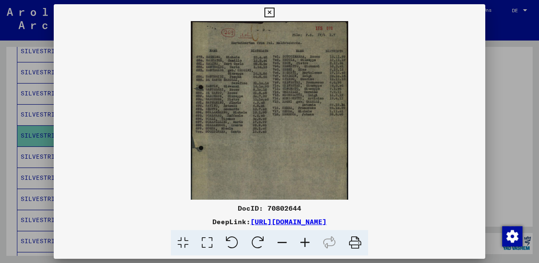
click at [306, 242] on icon at bounding box center [304, 243] width 23 height 26
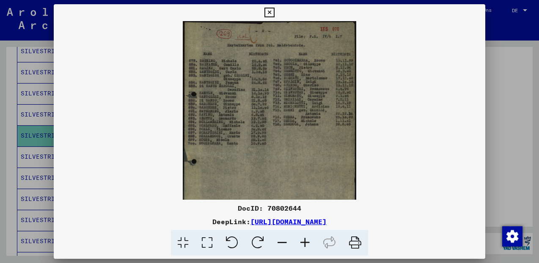
click at [307, 242] on icon at bounding box center [304, 243] width 23 height 26
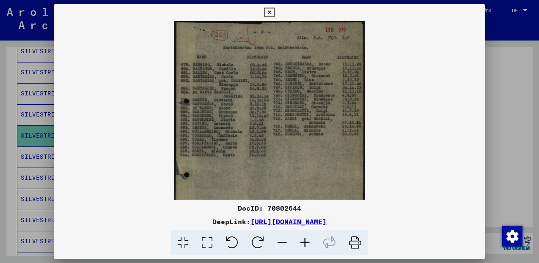
click at [307, 242] on icon at bounding box center [304, 243] width 23 height 26
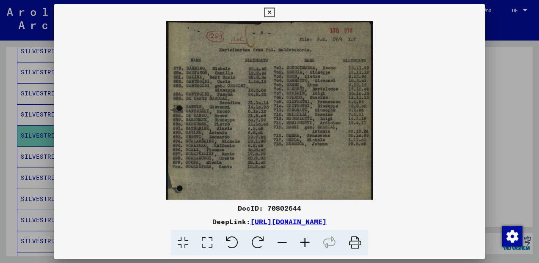
click at [307, 242] on icon at bounding box center [304, 243] width 23 height 26
click at [307, 241] on icon at bounding box center [304, 243] width 23 height 26
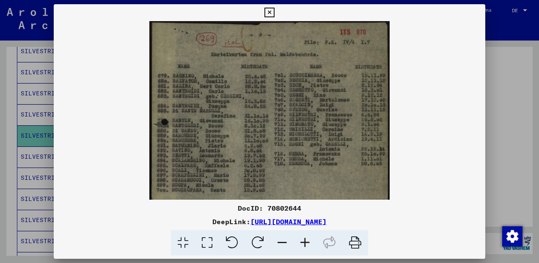
click at [307, 241] on icon at bounding box center [304, 243] width 23 height 26
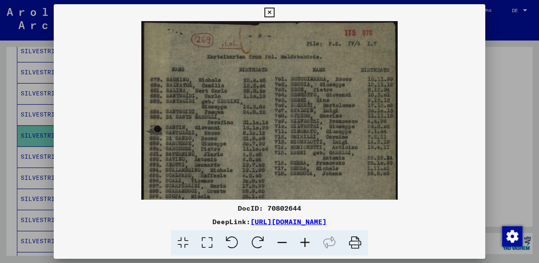
click at [307, 241] on icon at bounding box center [304, 243] width 23 height 26
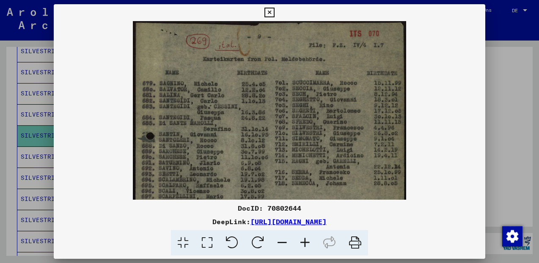
click at [307, 241] on icon at bounding box center [304, 243] width 23 height 26
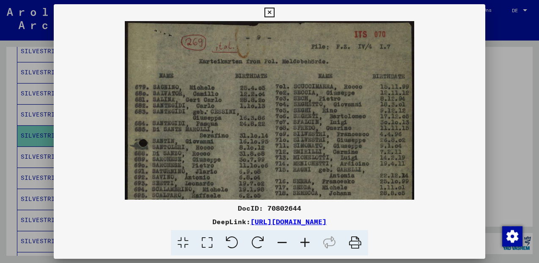
click at [307, 241] on icon at bounding box center [304, 243] width 23 height 26
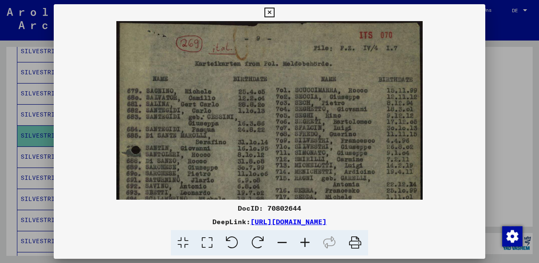
click at [307, 241] on icon at bounding box center [304, 243] width 23 height 26
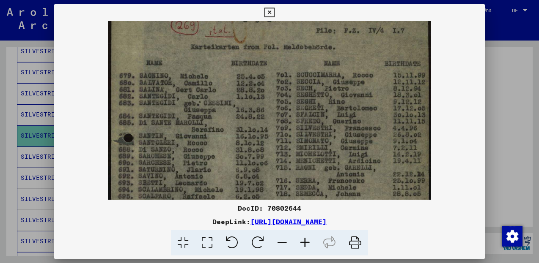
drag, startPoint x: 223, startPoint y: 156, endPoint x: 230, endPoint y: 138, distance: 19.0
click at [230, 138] on img at bounding box center [269, 207] width 323 height 411
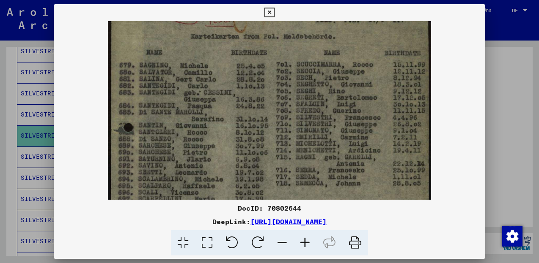
drag, startPoint x: 227, startPoint y: 144, endPoint x: 229, endPoint y: 138, distance: 6.3
click at [229, 138] on img at bounding box center [269, 197] width 323 height 411
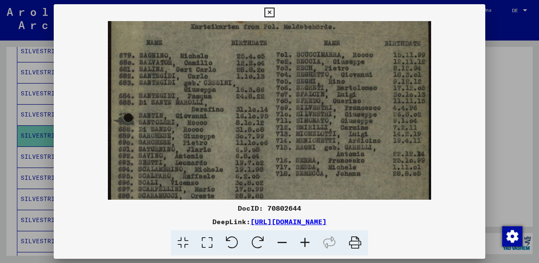
drag, startPoint x: 225, startPoint y: 148, endPoint x: 229, endPoint y: 139, distance: 9.5
click at [229, 139] on img at bounding box center [269, 187] width 323 height 411
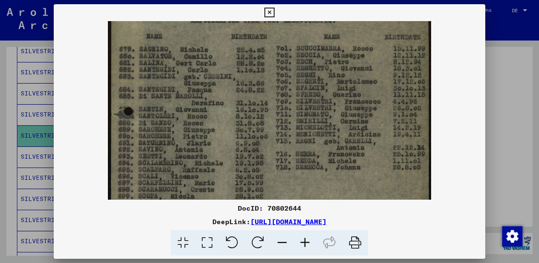
click at [226, 141] on img at bounding box center [269, 180] width 323 height 411
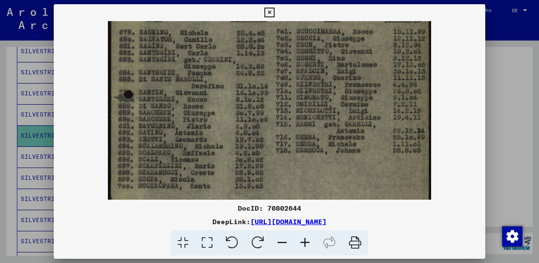
scroll to position [65, 0]
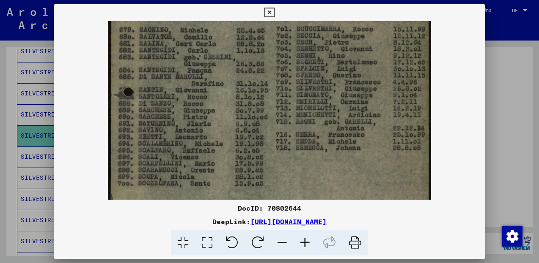
drag, startPoint x: 228, startPoint y: 159, endPoint x: 233, endPoint y: 141, distance: 19.4
click at [233, 141] on img at bounding box center [269, 161] width 323 height 411
click at [274, 12] on icon at bounding box center [269, 13] width 10 height 10
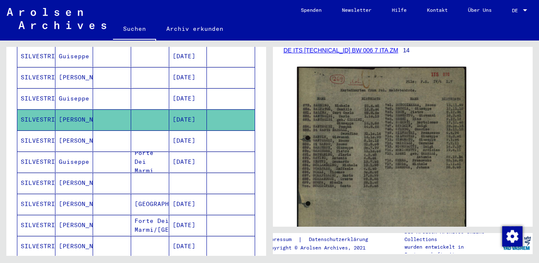
scroll to position [241, 0]
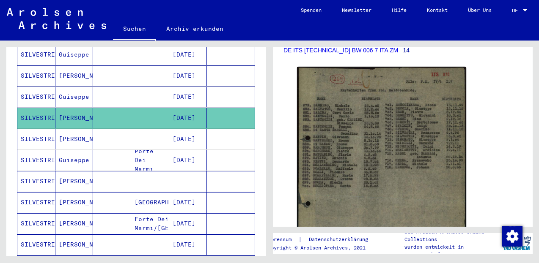
drag, startPoint x: 258, startPoint y: 133, endPoint x: 256, endPoint y: 144, distance: 11.3
click at [256, 144] on div "Nachname Vorname Geburtsname Geburt‏ Geburtsdatum Prisoner # DE [PERSON_NAME] […" at bounding box center [136, 219] width 260 height 608
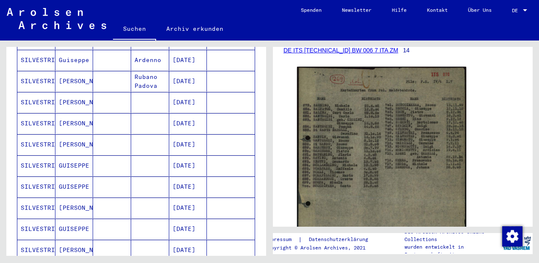
scroll to position [451, 0]
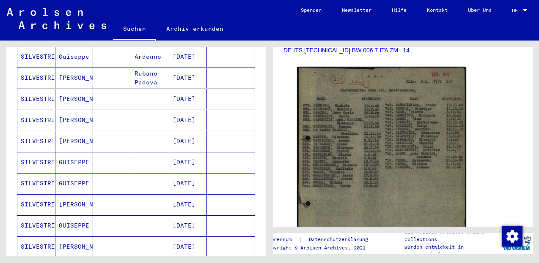
click at [33, 196] on mat-cell "SILVESTRI" at bounding box center [36, 204] width 38 height 21
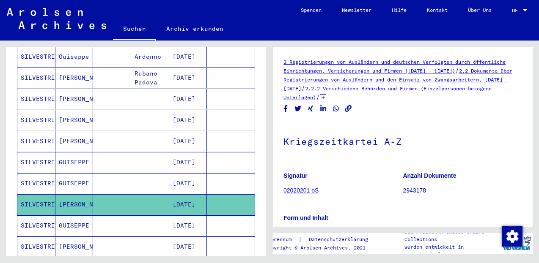
click at [30, 218] on icon at bounding box center [35, 230] width 21 height 34
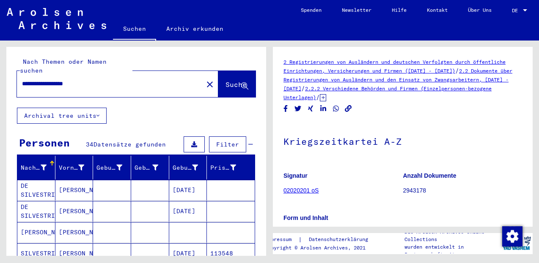
click at [205, 79] on mat-icon "close" at bounding box center [210, 84] width 10 height 10
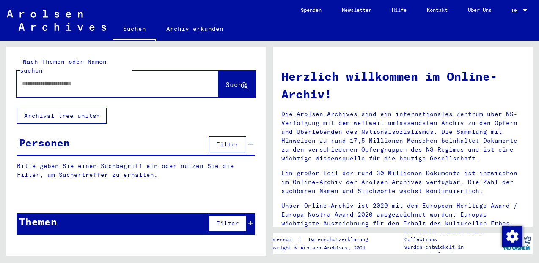
click at [26, 79] on input "text" at bounding box center [107, 83] width 171 height 9
type input "**********"
click at [225, 80] on span "Suche" at bounding box center [235, 84] width 21 height 8
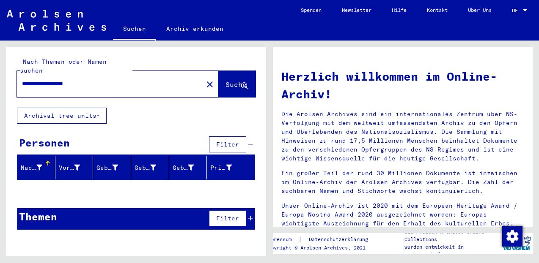
click at [225, 80] on span "Suche" at bounding box center [235, 84] width 21 height 8
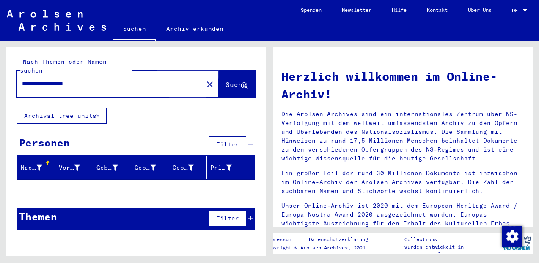
click at [225, 80] on span "Suche" at bounding box center [235, 84] width 21 height 8
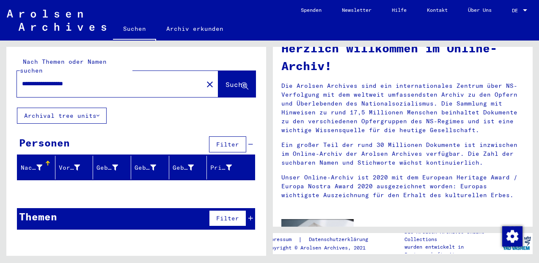
drag, startPoint x: 271, startPoint y: 136, endPoint x: 282, endPoint y: 173, distance: 38.4
click at [282, 173] on div "Herzlich willkommen im Online-Archiv! Die Arolsen Archives sind ein internation…" at bounding box center [404, 149] width 269 height 216
click at [205, 79] on mat-icon "close" at bounding box center [210, 84] width 10 height 10
